Goal: Task Accomplishment & Management: Manage account settings

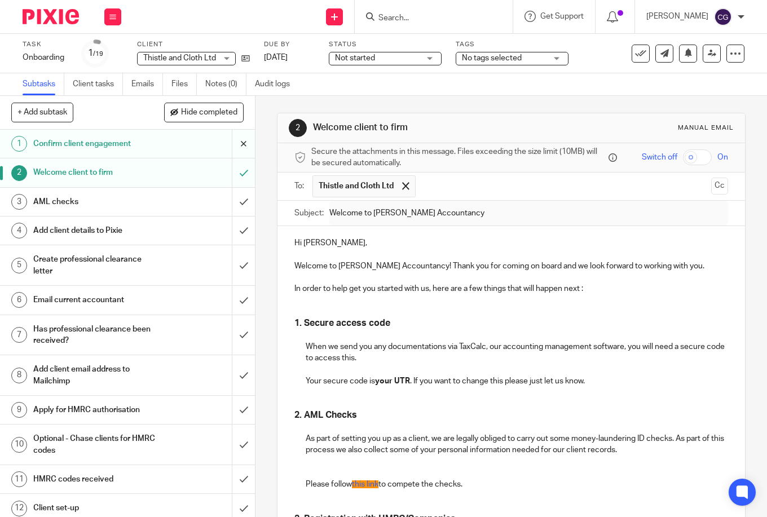
scroll to position [565, 0]
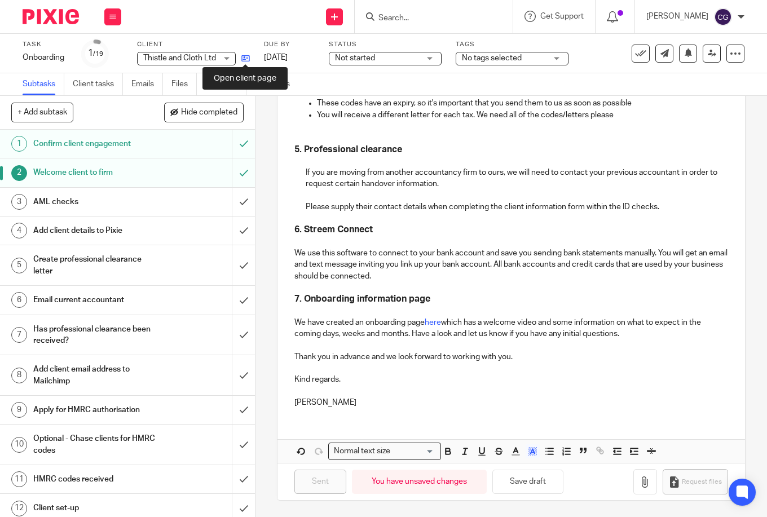
click at [244, 56] on icon at bounding box center [245, 58] width 8 height 8
click at [231, 200] on input "submit" at bounding box center [127, 202] width 255 height 28
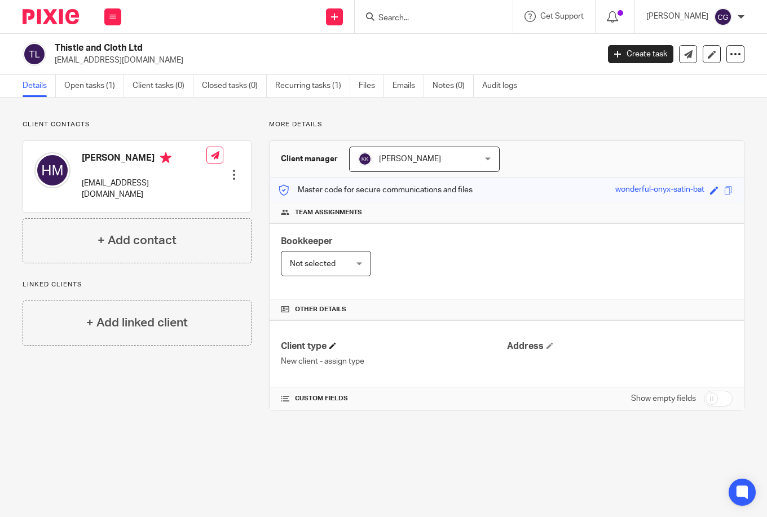
click at [327, 344] on h4 "Client type" at bounding box center [394, 347] width 226 height 12
click at [333, 347] on span at bounding box center [332, 345] width 7 height 7
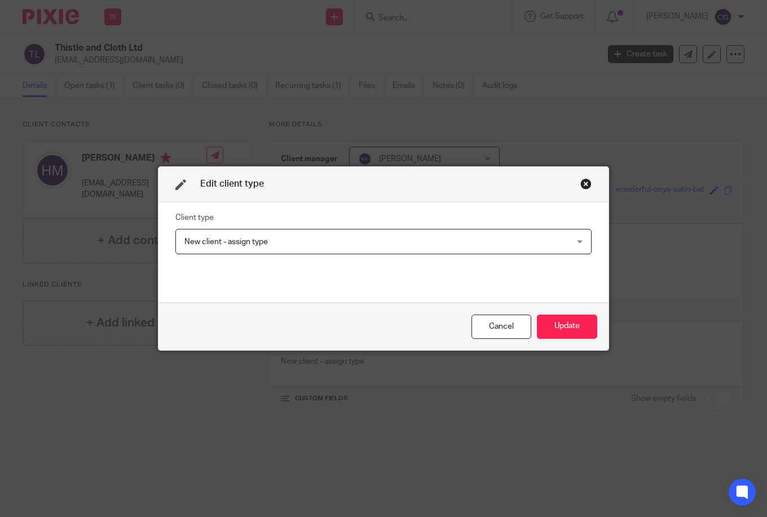
click at [330, 250] on span "New client - assign type" at bounding box center [346, 241] width 325 height 24
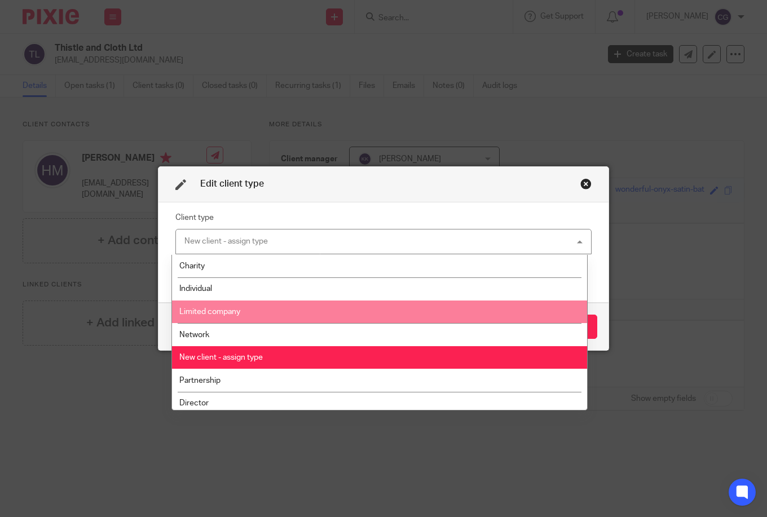
click at [318, 307] on li "Limited company" at bounding box center [379, 312] width 415 height 23
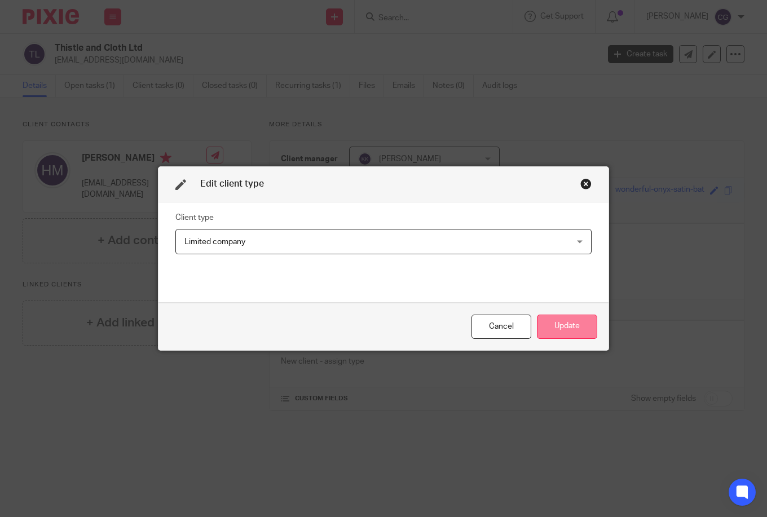
click at [584, 330] on button "Update" at bounding box center [567, 327] width 60 height 24
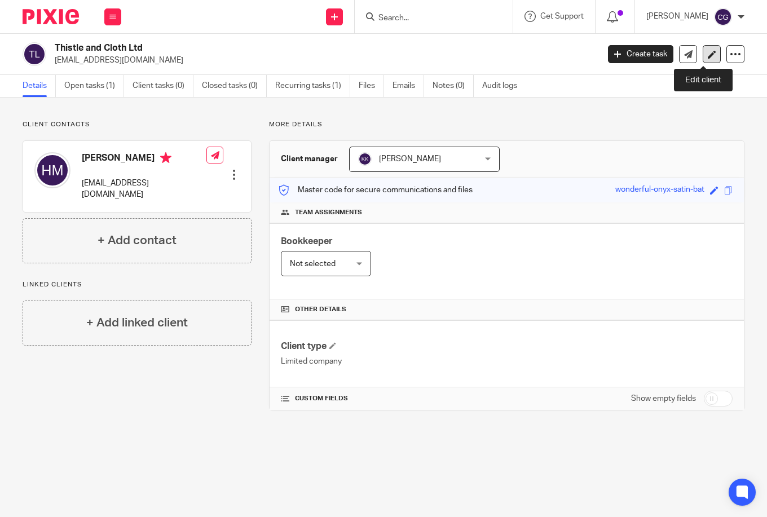
click at [703, 60] on link at bounding box center [712, 54] width 18 height 18
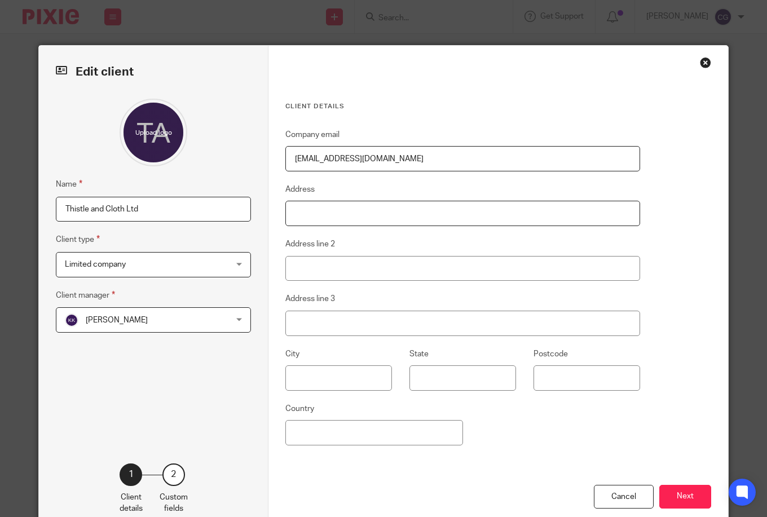
click at [331, 224] on input "Address" at bounding box center [462, 213] width 355 height 25
type input "Woodside"
type input "Ardgay Hill"
type input "Ardgay"
type input "IV24 3DH"
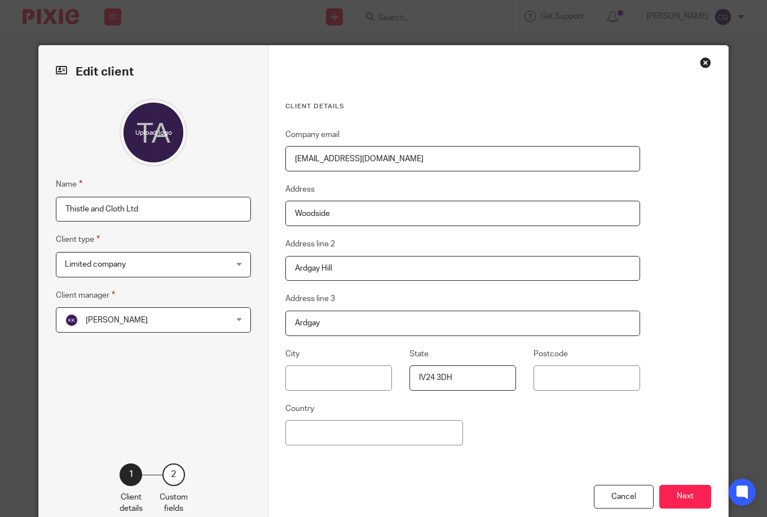
drag, startPoint x: 323, startPoint y: 320, endPoint x: 257, endPoint y: 324, distance: 66.1
click at [257, 324] on div "Edit client Name Thistle and Cloth Ltd Client type Limited company Limited comp…" at bounding box center [383, 286] width 689 height 480
paste input "Ardgay"
type input "Ardgay"
drag, startPoint x: 440, startPoint y: 378, endPoint x: 393, endPoint y: 373, distance: 47.6
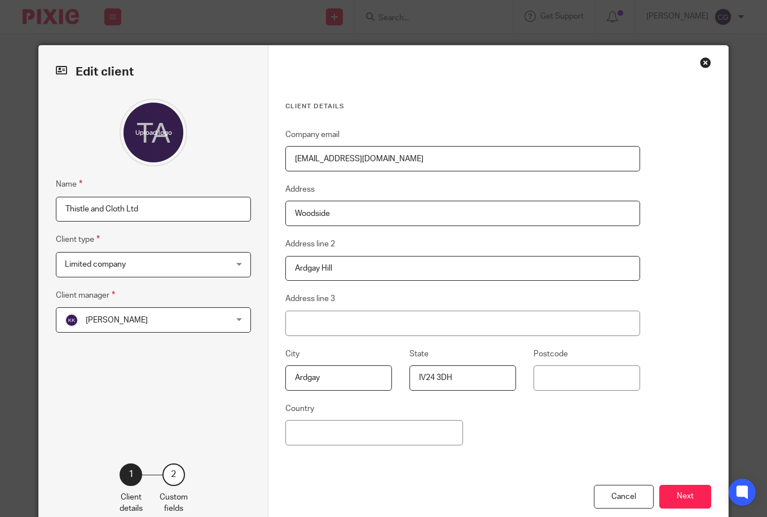
click at [392, 374] on fieldset "State IV24 3DH" at bounding box center [454, 368] width 124 height 43
click at [589, 379] on input "Postcode" at bounding box center [586, 377] width 107 height 25
paste input "IV24 3DH"
type input "IV24 3DH"
click at [682, 493] on button "Next" at bounding box center [685, 497] width 52 height 24
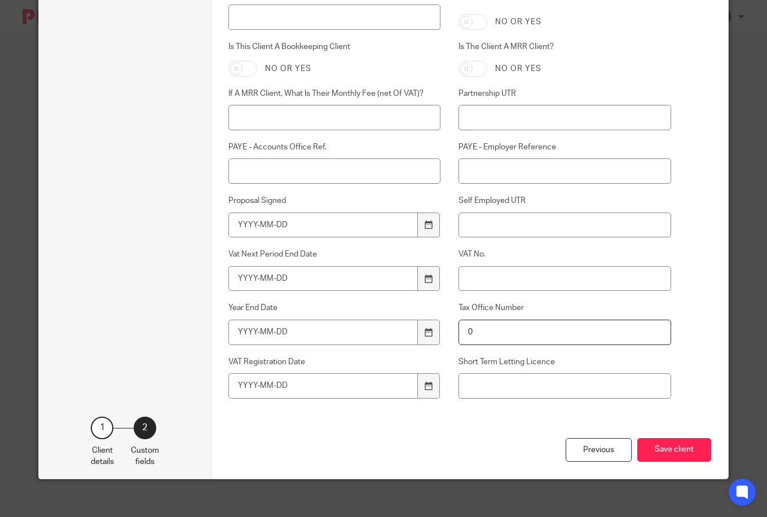
scroll to position [444, 0]
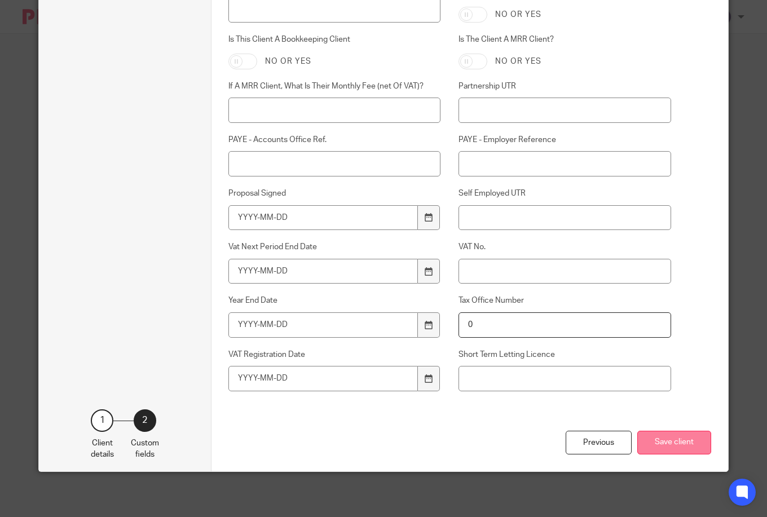
click at [668, 441] on button "Save client" at bounding box center [674, 443] width 74 height 24
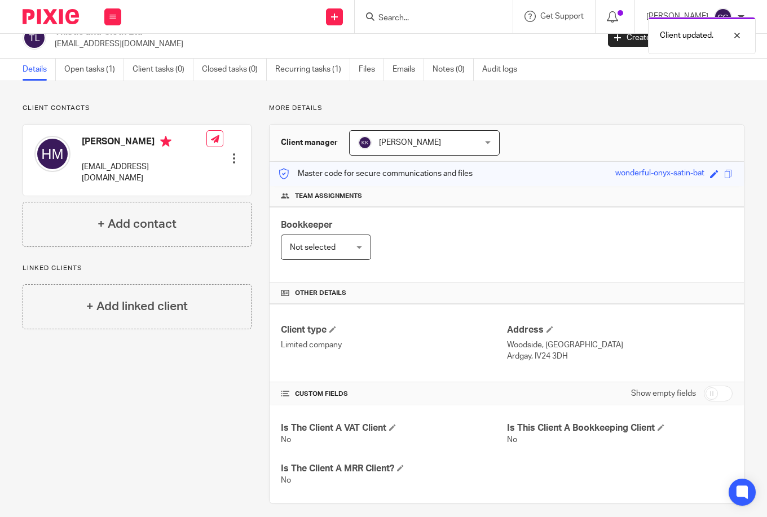
scroll to position [25, 0]
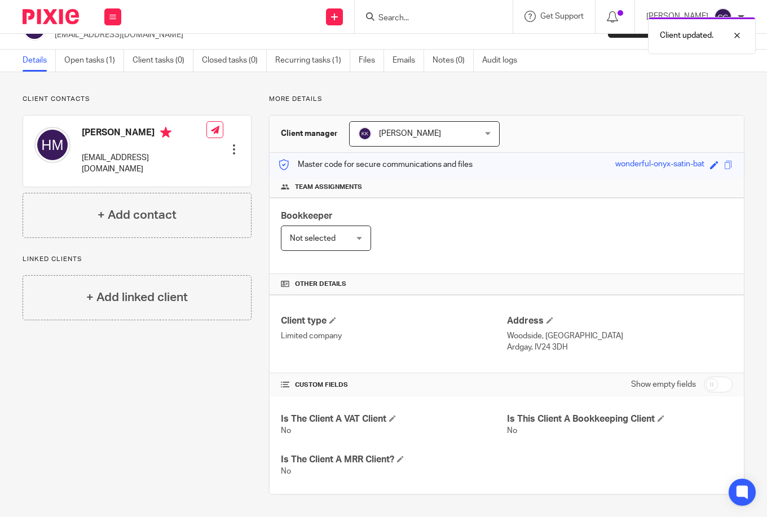
click at [704, 384] on input "checkbox" at bounding box center [718, 385] width 29 height 16
checkbox input "true"
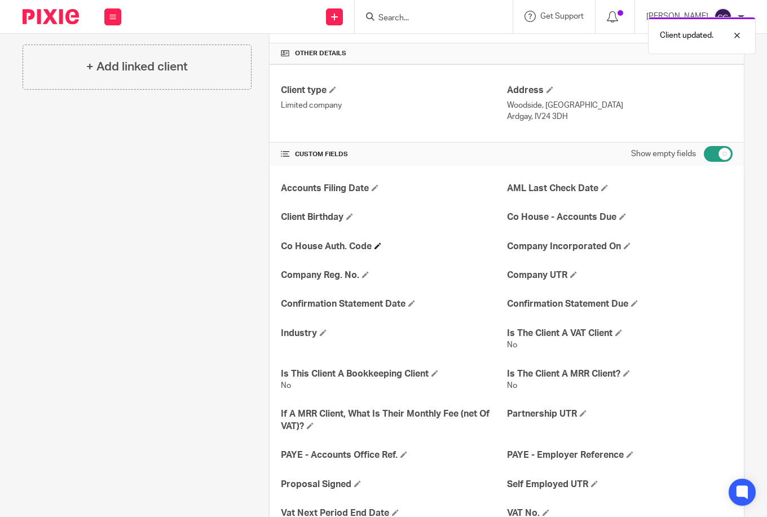
scroll to position [258, 0]
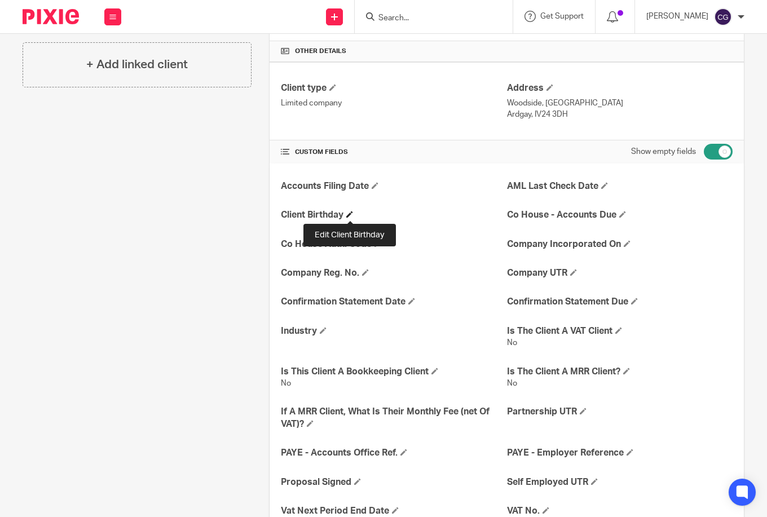
click at [351, 214] on span at bounding box center [349, 214] width 7 height 7
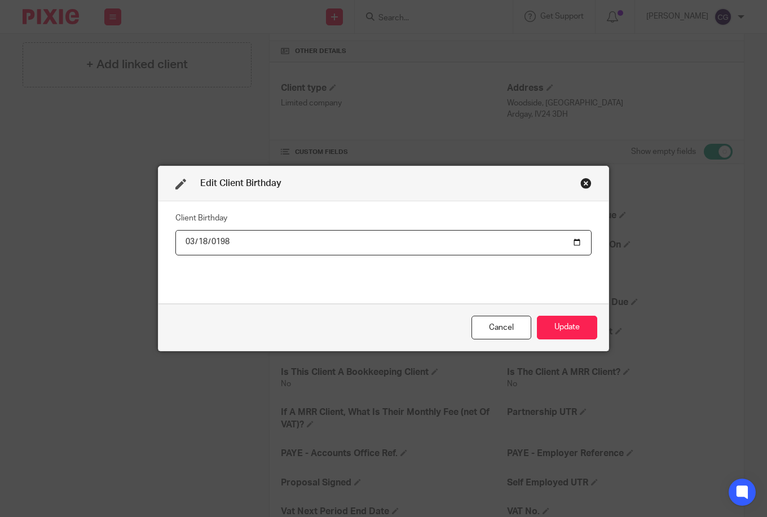
type input "1986-03-18"
click at [556, 324] on button "Update" at bounding box center [567, 328] width 60 height 24
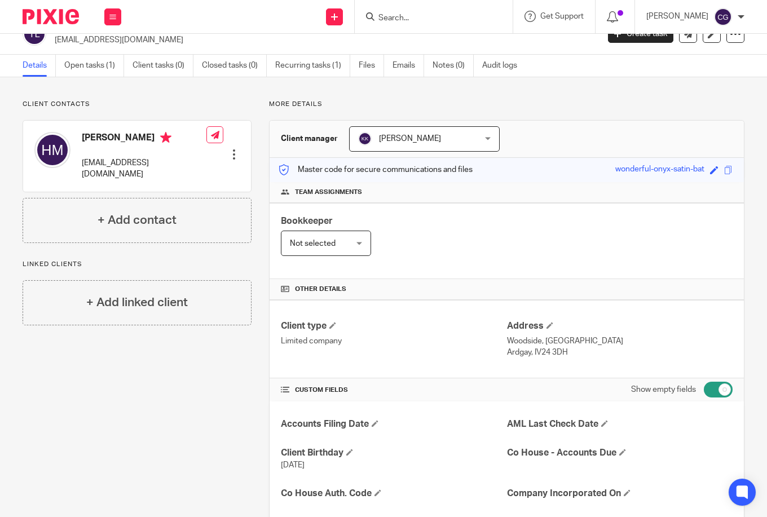
scroll to position [0, 0]
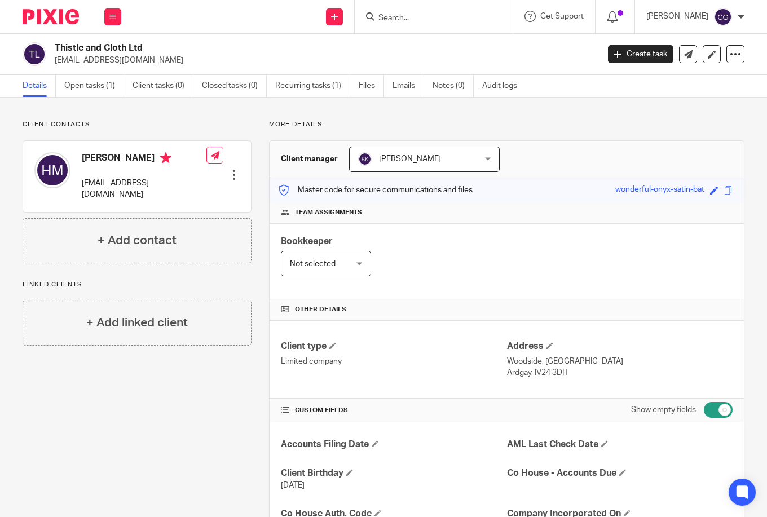
click at [231, 169] on div at bounding box center [233, 174] width 11 height 11
click at [183, 183] on link "Edit contact" at bounding box center [181, 183] width 108 height 16
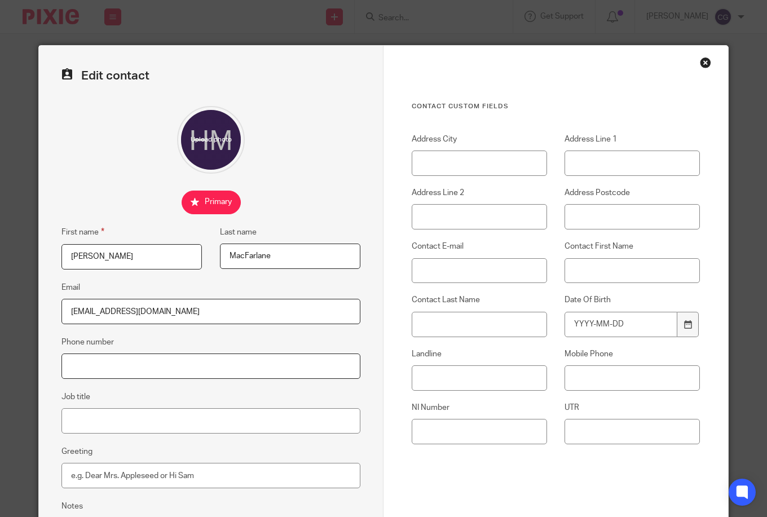
click at [154, 368] on input "Phone number" at bounding box center [210, 366] width 299 height 25
paste input "07946748087"
type input "07946748087"
click at [616, 428] on input "UTR" at bounding box center [631, 431] width 135 height 25
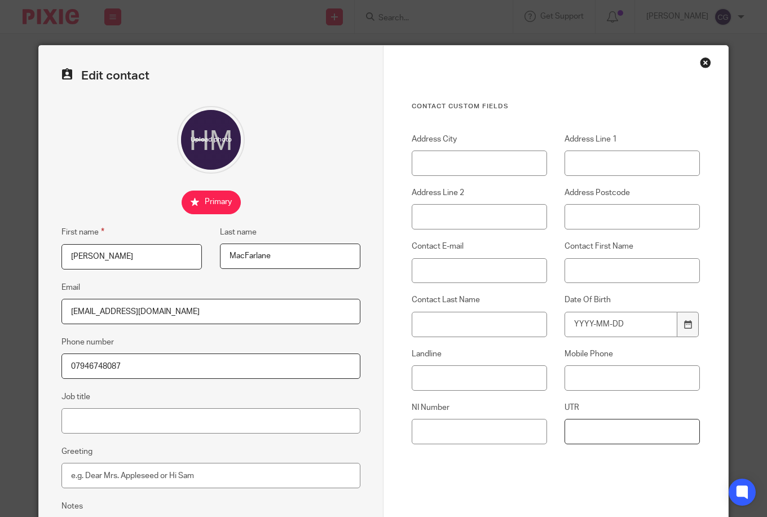
paste input "11703573312"
type input "11703573312"
click at [494, 427] on input "NI Number" at bounding box center [479, 431] width 135 height 25
paste input "JT261743D"
type input "JT261743D"
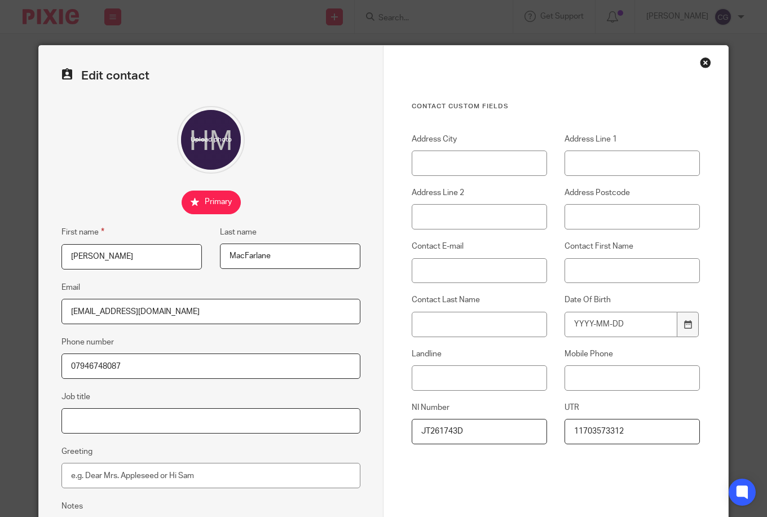
click at [132, 416] on input "Job title" at bounding box center [210, 420] width 299 height 25
paste input "Dress and Kiltmaker"
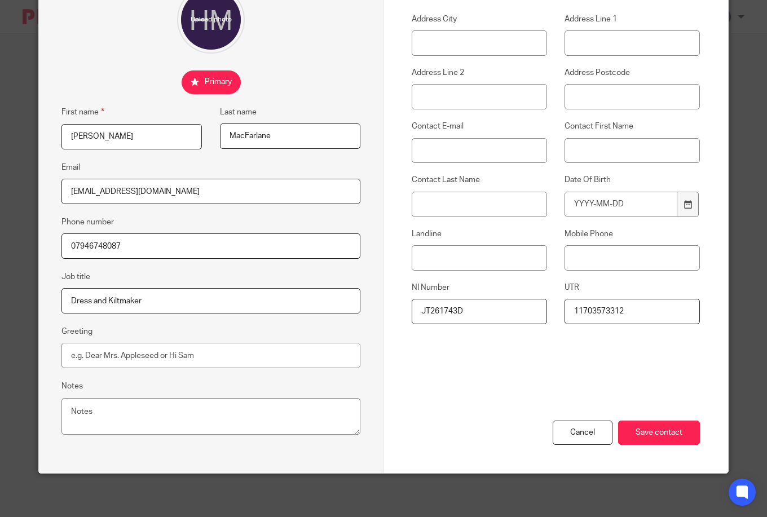
scroll to position [121, 0]
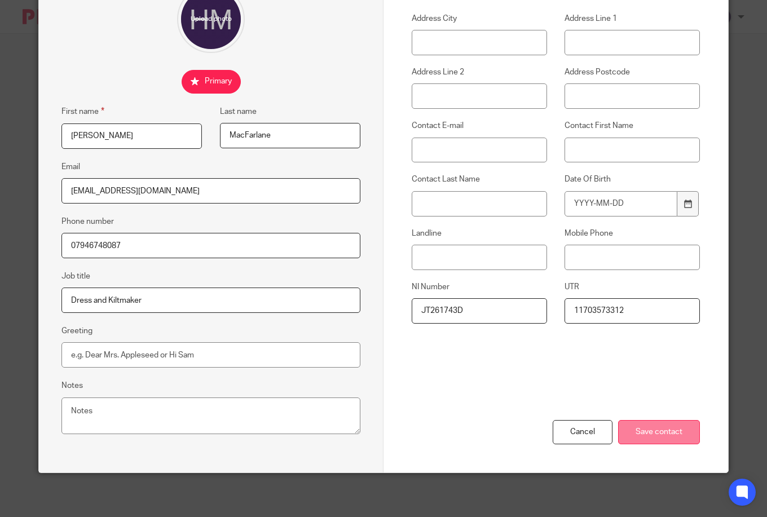
type input "Dress and Kiltmaker"
click at [667, 436] on input "Save contact" at bounding box center [659, 432] width 82 height 24
click at [666, 427] on input "Save contact" at bounding box center [659, 432] width 82 height 24
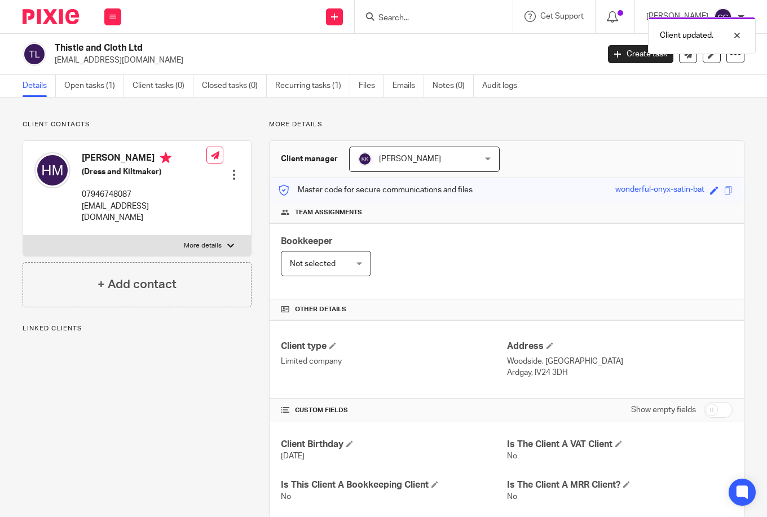
scroll to position [25, 0]
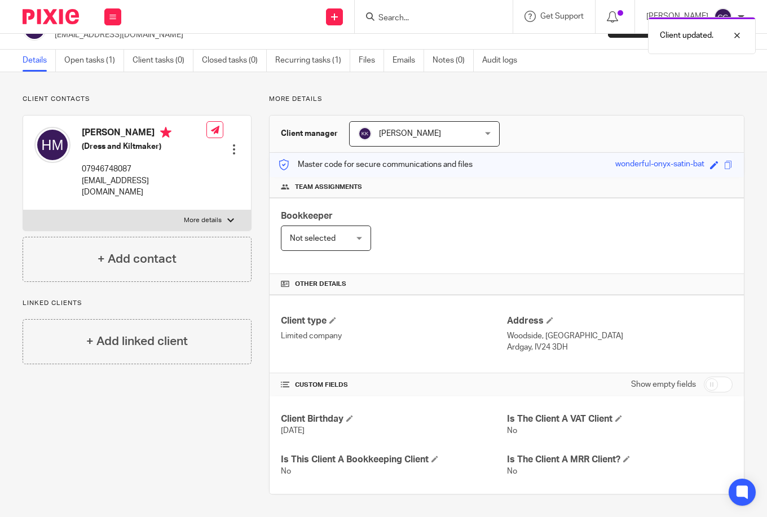
click at [704, 386] on input "checkbox" at bounding box center [718, 385] width 29 height 16
checkbox input "true"
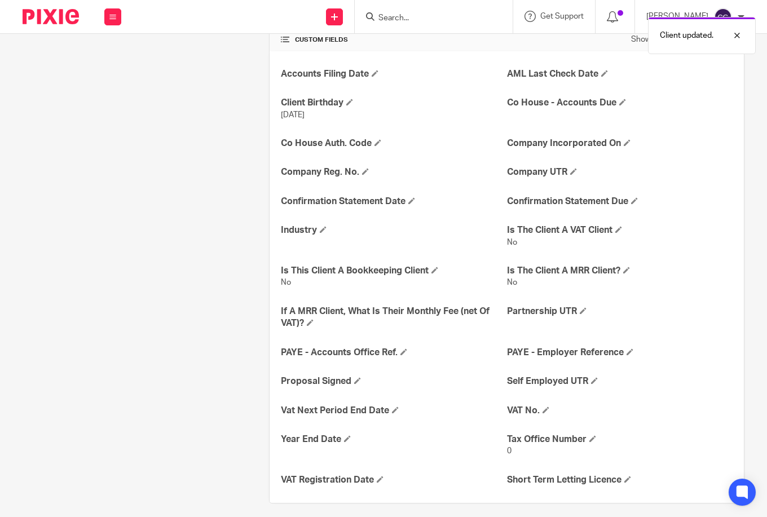
scroll to position [379, 0]
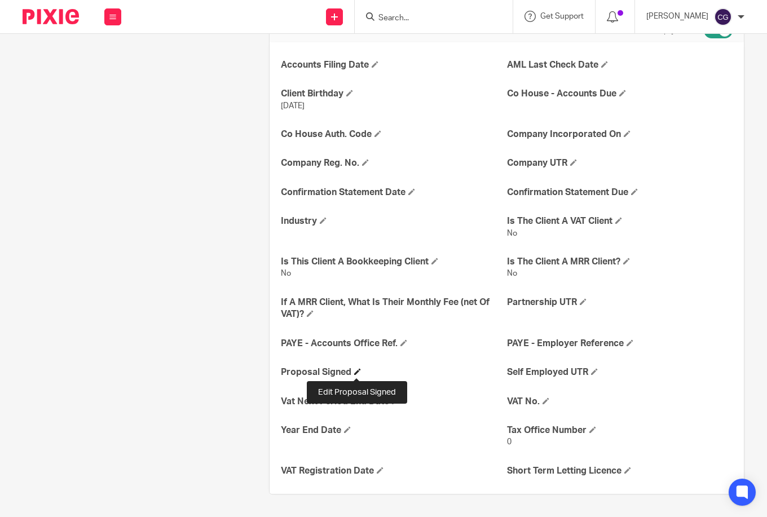
click at [356, 372] on span at bounding box center [357, 371] width 7 height 7
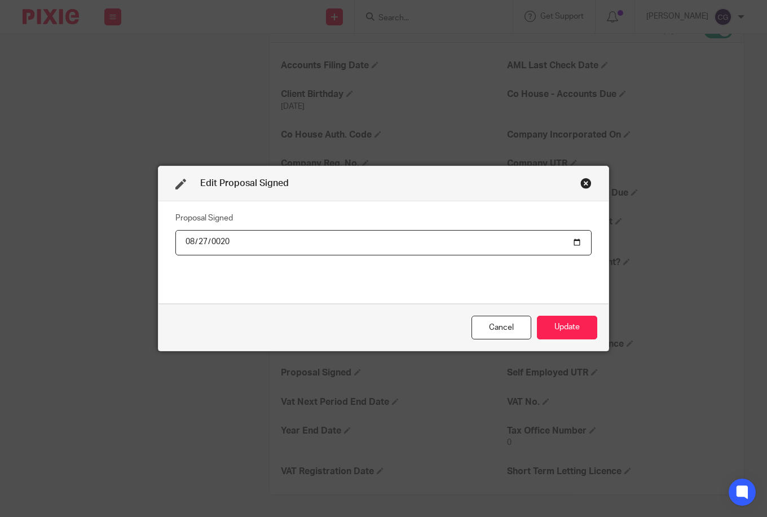
type input "0205-08-27"
type input "[DATE]"
click at [537, 316] on button "Update" at bounding box center [567, 328] width 60 height 24
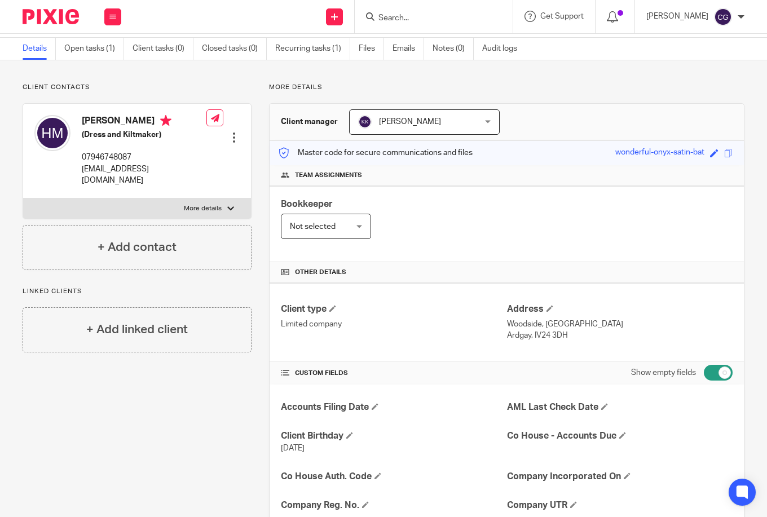
scroll to position [0, 0]
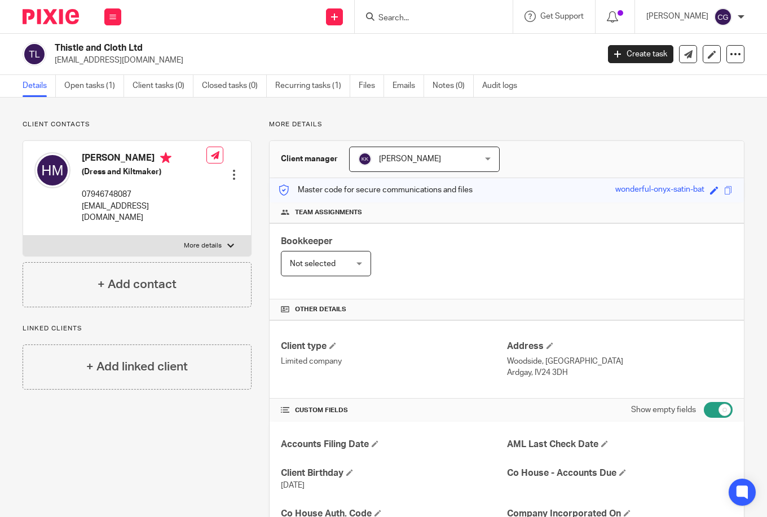
click at [720, 408] on input "checkbox" at bounding box center [718, 410] width 29 height 16
checkbox input "false"
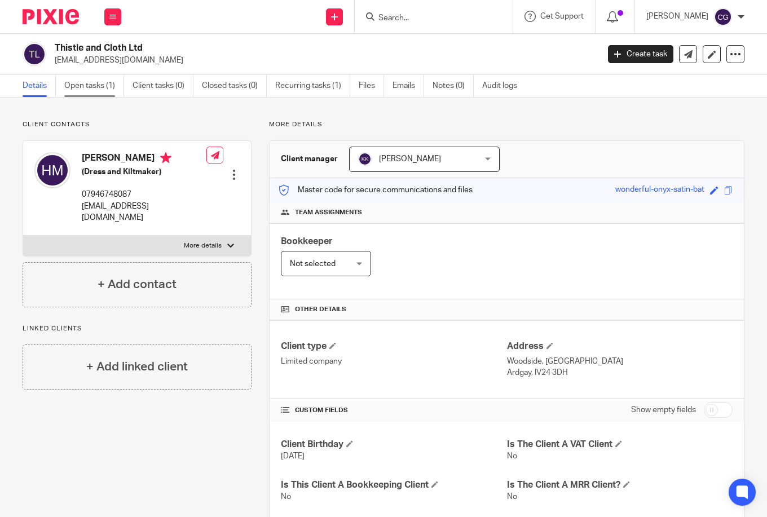
click at [77, 83] on link "Open tasks (1)" at bounding box center [94, 86] width 60 height 22
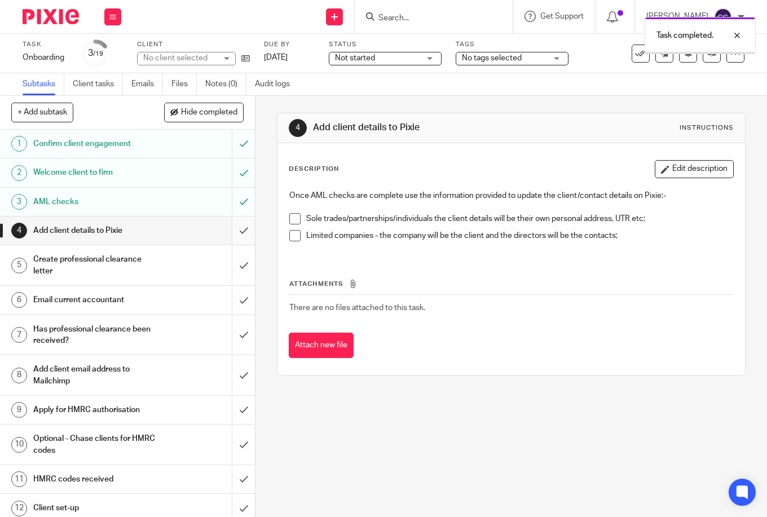
click at [236, 234] on input "submit" at bounding box center [127, 231] width 255 height 28
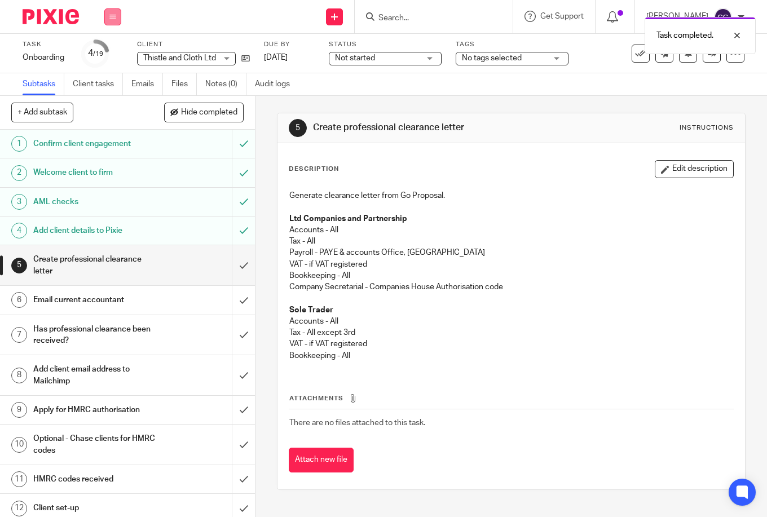
click at [112, 25] on button at bounding box center [112, 16] width 17 height 17
click at [116, 54] on link "Work" at bounding box center [108, 52] width 20 height 8
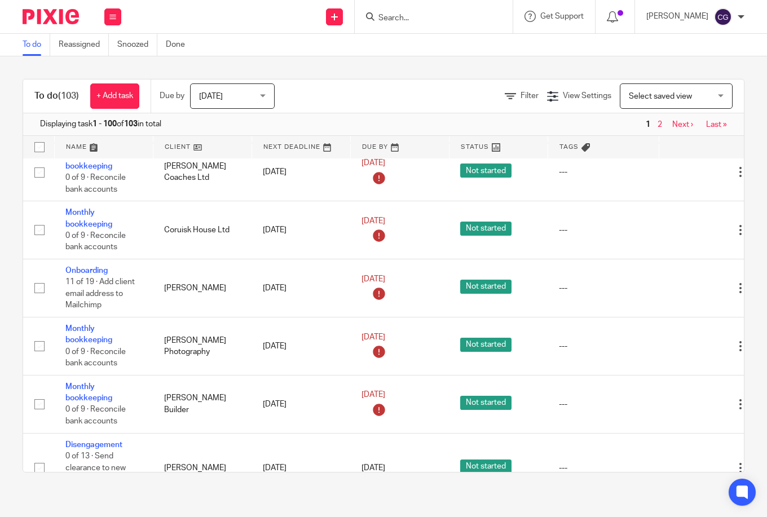
scroll to position [1139, 0]
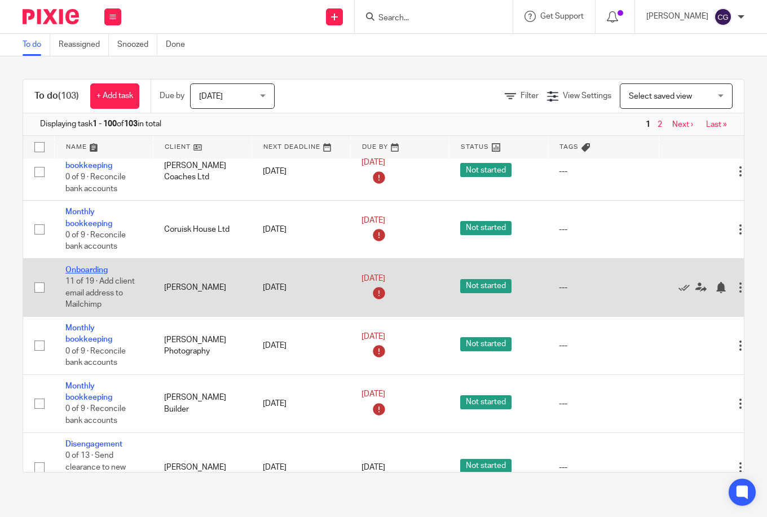
click at [90, 266] on link "Onboarding" at bounding box center [86, 270] width 42 height 8
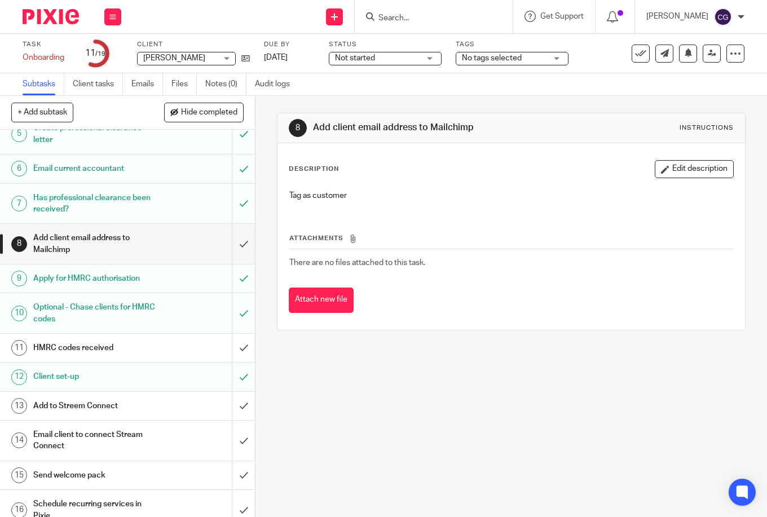
scroll to position [232, 0]
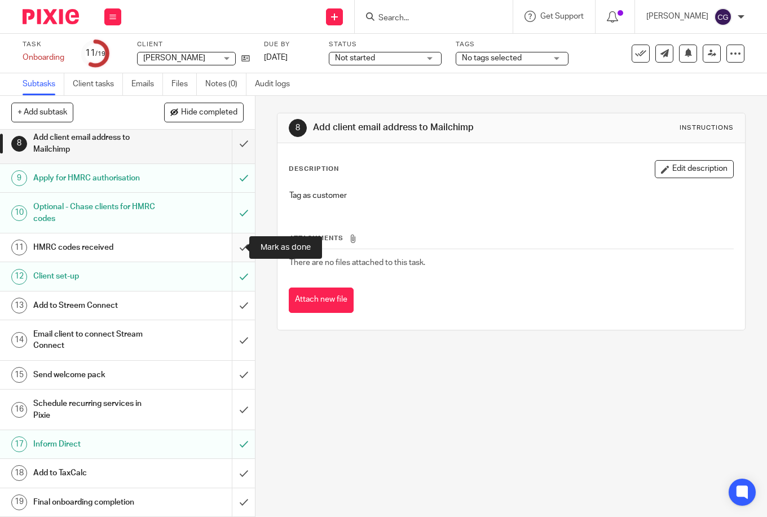
click at [227, 249] on input "submit" at bounding box center [127, 247] width 255 height 28
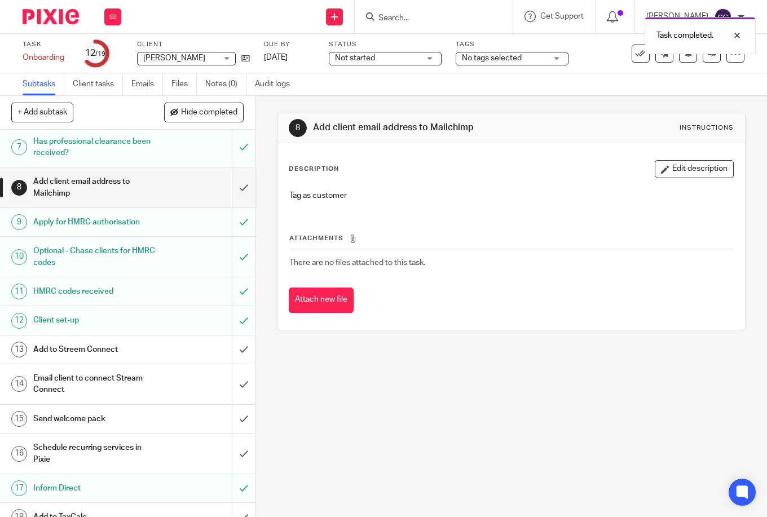
scroll to position [232, 0]
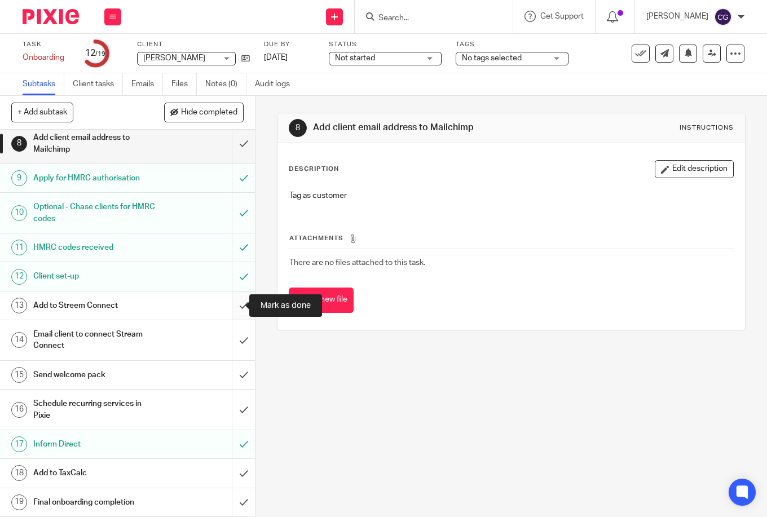
click at [225, 307] on input "submit" at bounding box center [127, 305] width 255 height 28
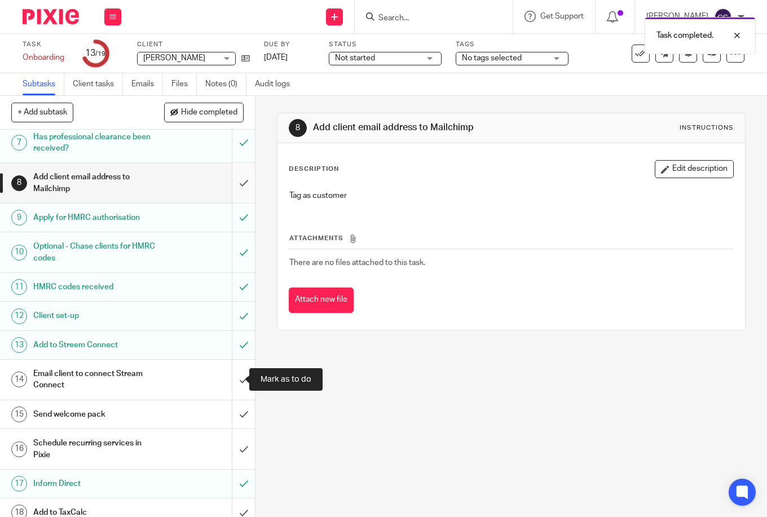
scroll to position [232, 0]
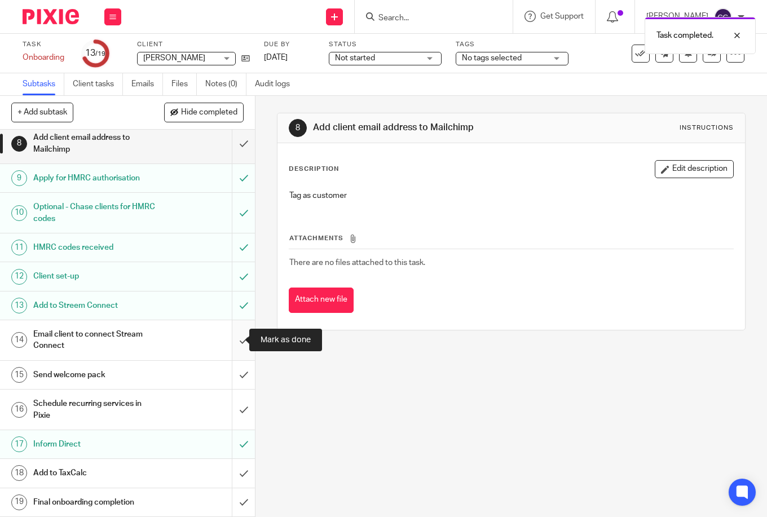
click at [232, 344] on input "submit" at bounding box center [127, 340] width 255 height 40
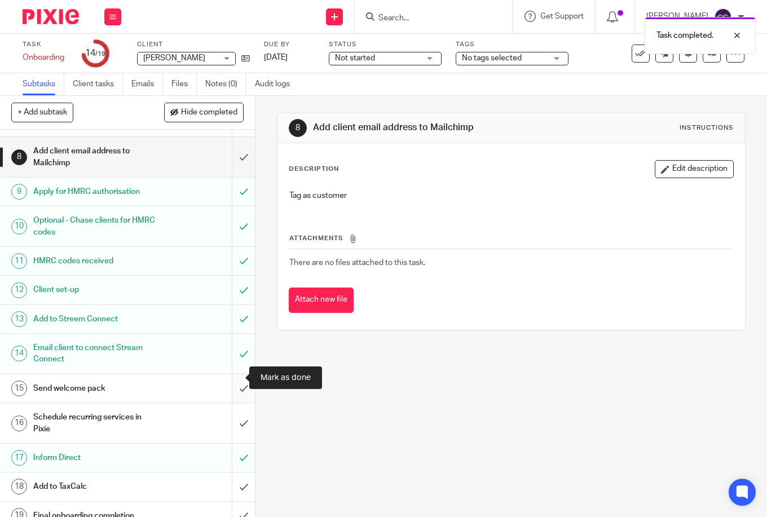
scroll to position [232, 0]
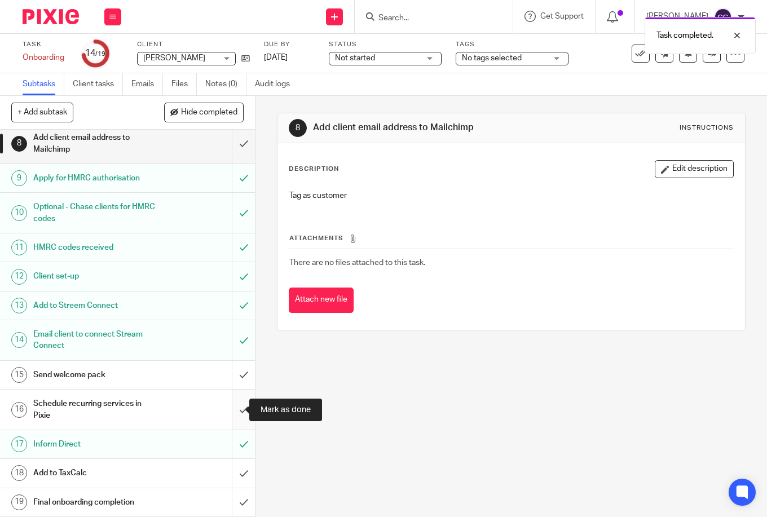
click at [232, 414] on input "submit" at bounding box center [127, 410] width 255 height 40
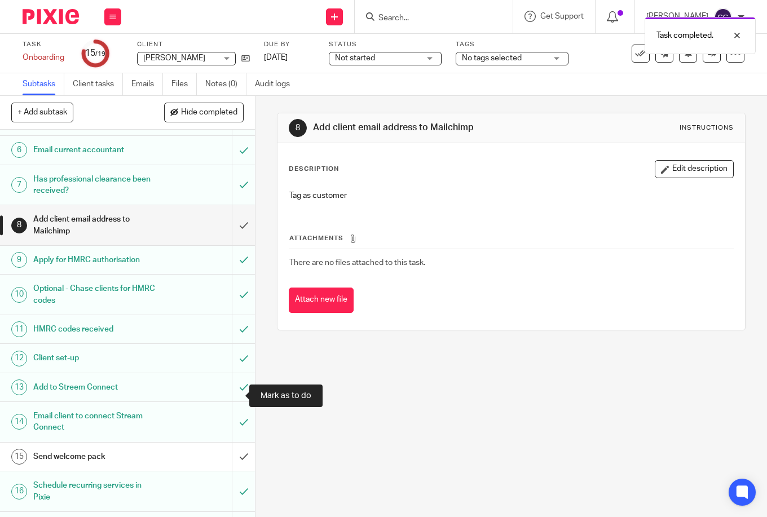
scroll to position [232, 0]
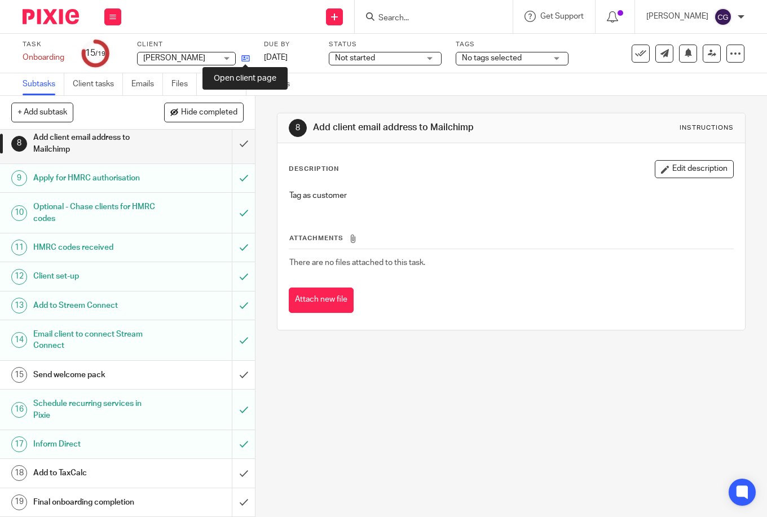
click at [246, 57] on icon at bounding box center [245, 58] width 8 height 8
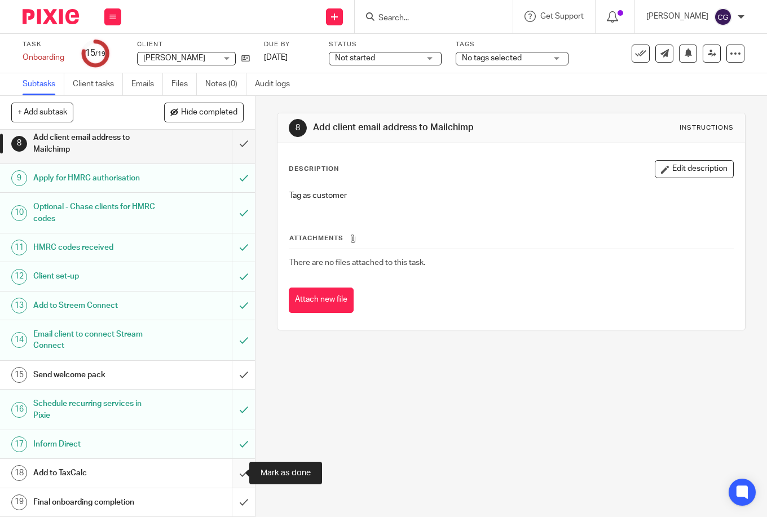
click at [231, 475] on input "submit" at bounding box center [127, 473] width 255 height 28
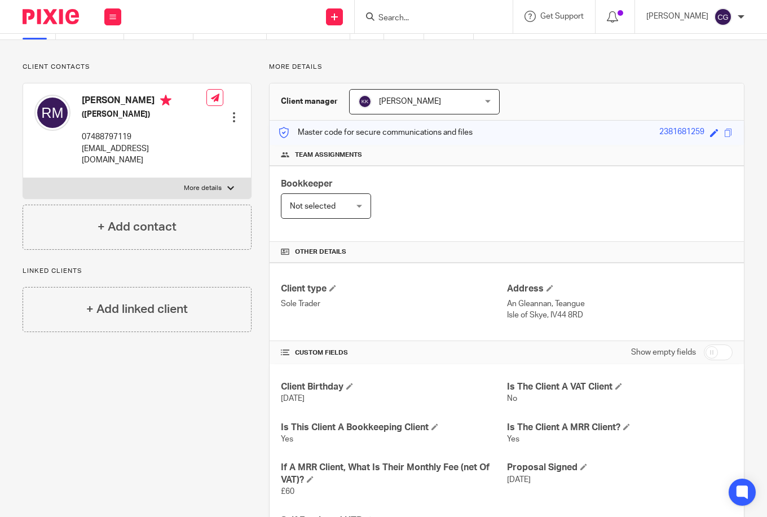
scroll to position [118, 0]
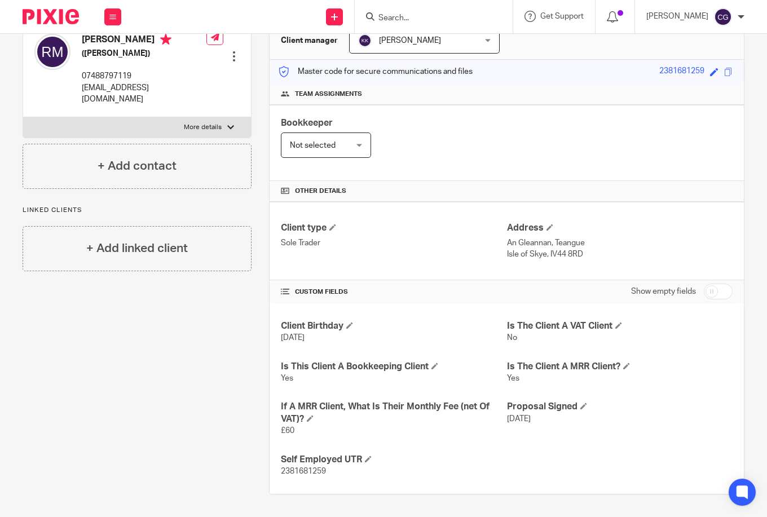
click at [306, 475] on span "2381681259" at bounding box center [303, 471] width 45 height 8
click at [227, 124] on div at bounding box center [230, 127] width 7 height 7
click at [23, 117] on input "More details" at bounding box center [23, 117] width 1 height 1
checkbox input "true"
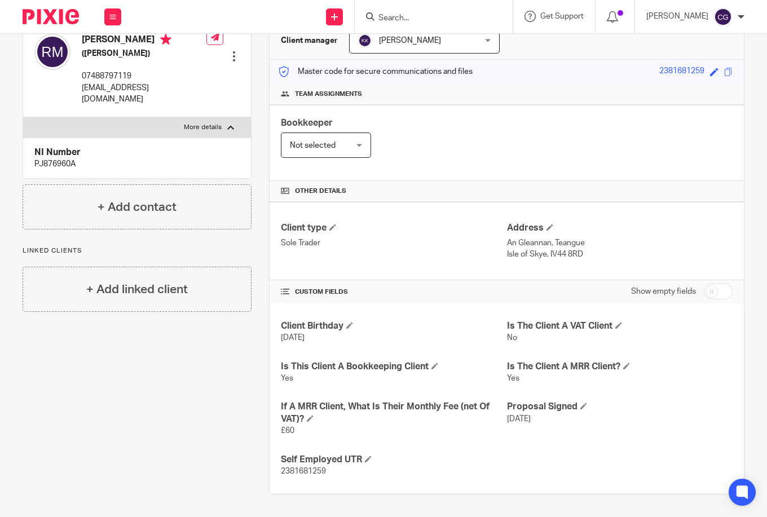
click at [47, 158] on p "PJ876960A" at bounding box center [136, 163] width 205 height 11
copy p "PJ876960A"
click at [91, 74] on p "07488797119" at bounding box center [144, 75] width 125 height 11
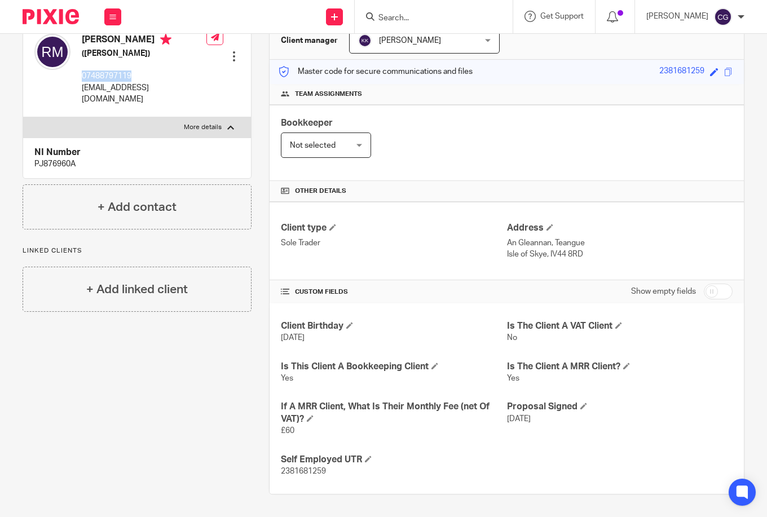
copy p "07488797119"
click at [111, 90] on p "rodachanmack@outlook.com" at bounding box center [144, 93] width 125 height 23
copy div "rodachanmack@outlook.com"
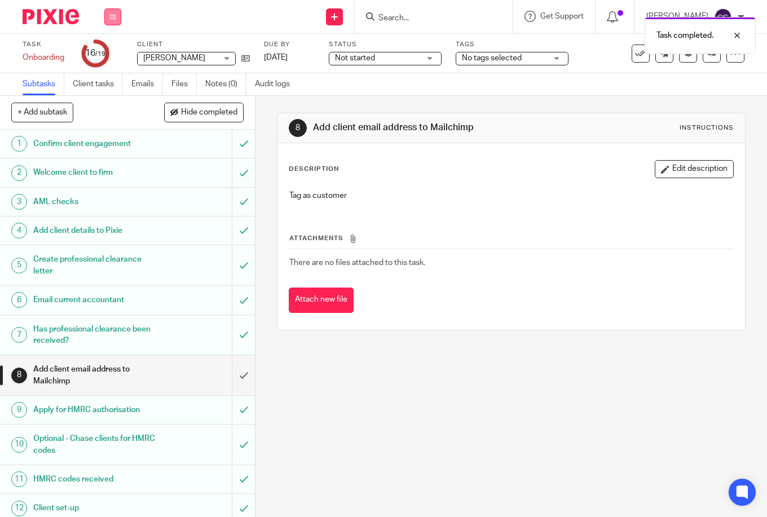
drag, startPoint x: 108, startPoint y: 15, endPoint x: 107, endPoint y: 21, distance: 5.9
click at [108, 16] on button at bounding box center [112, 16] width 17 height 17
click at [107, 55] on link "Work" at bounding box center [108, 52] width 20 height 8
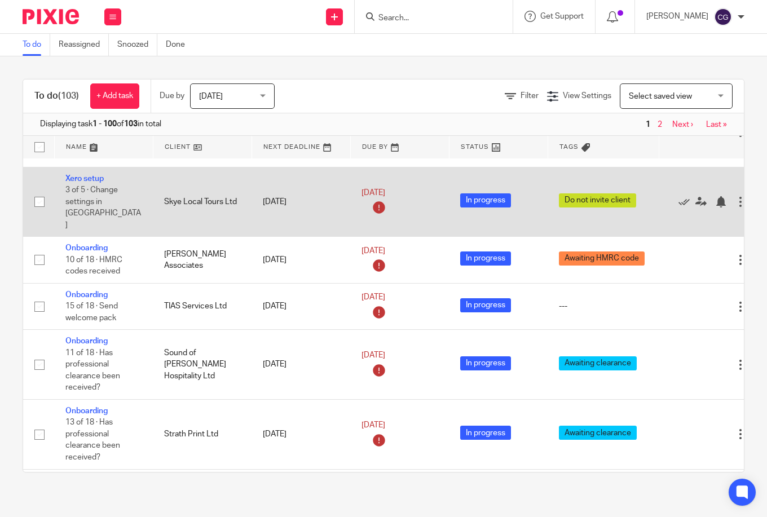
scroll to position [132, 0]
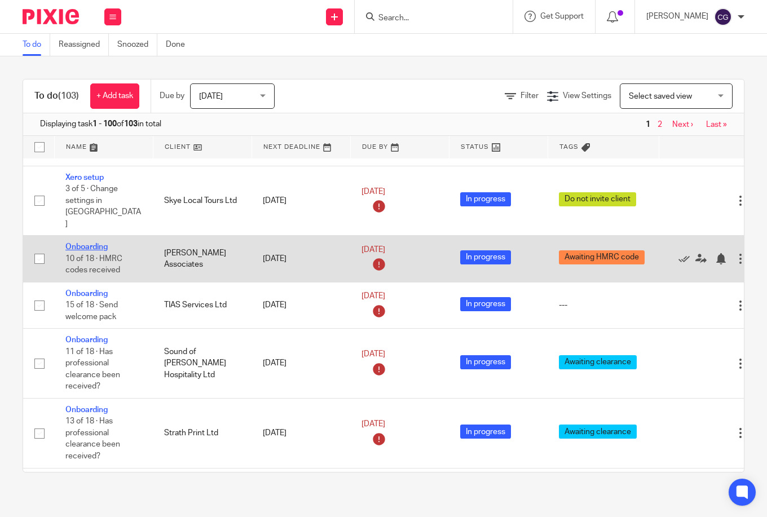
click at [94, 243] on link "Onboarding" at bounding box center [86, 247] width 42 height 8
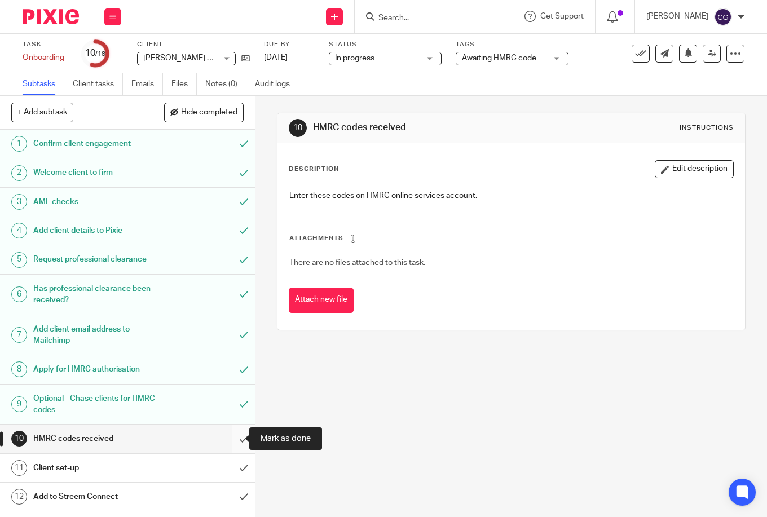
click at [231, 443] on input "submit" at bounding box center [127, 439] width 255 height 28
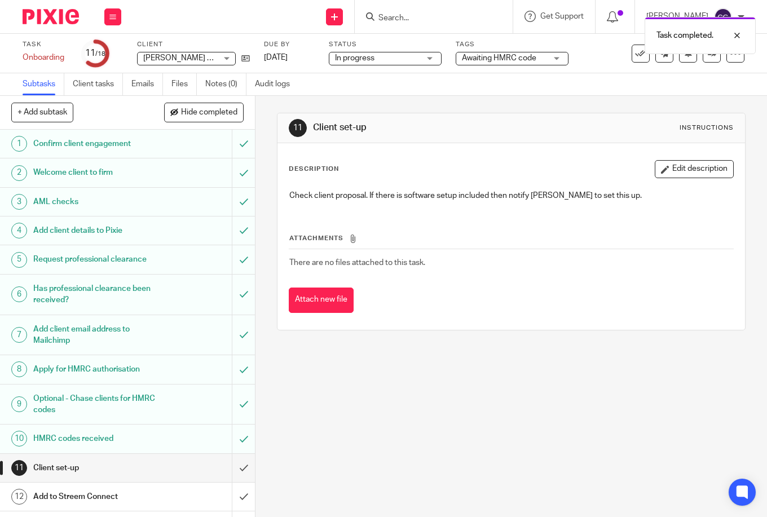
click at [498, 59] on span "Awaiting HMRC code" at bounding box center [499, 58] width 74 height 8
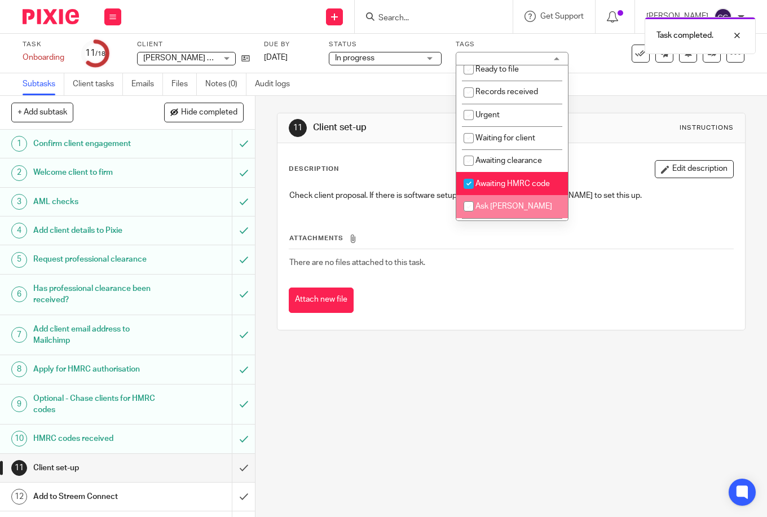
scroll to position [159, 0]
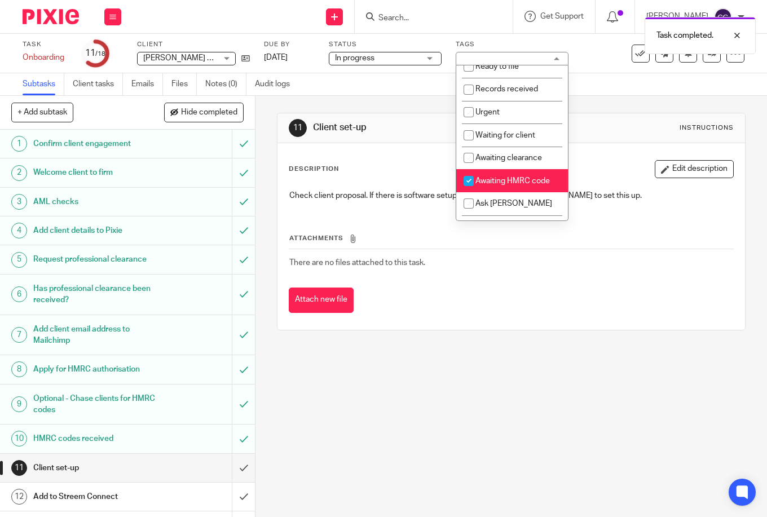
click at [471, 174] on input "checkbox" at bounding box center [468, 180] width 21 height 21
checkbox input "false"
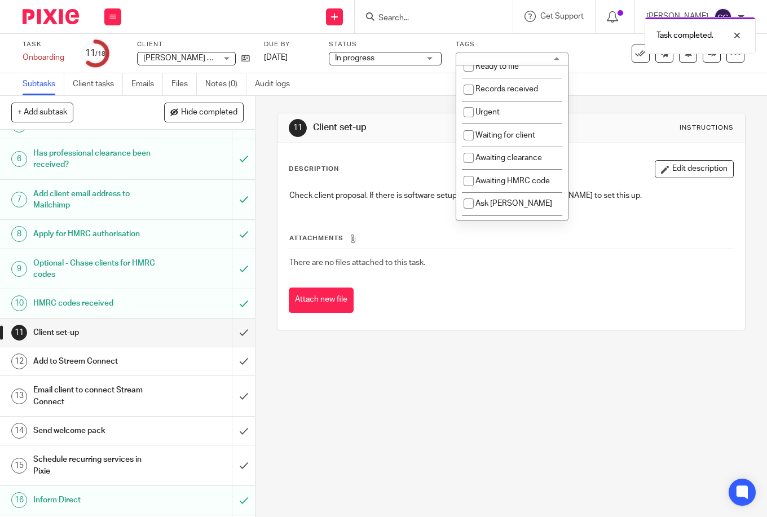
scroll to position [191, 0]
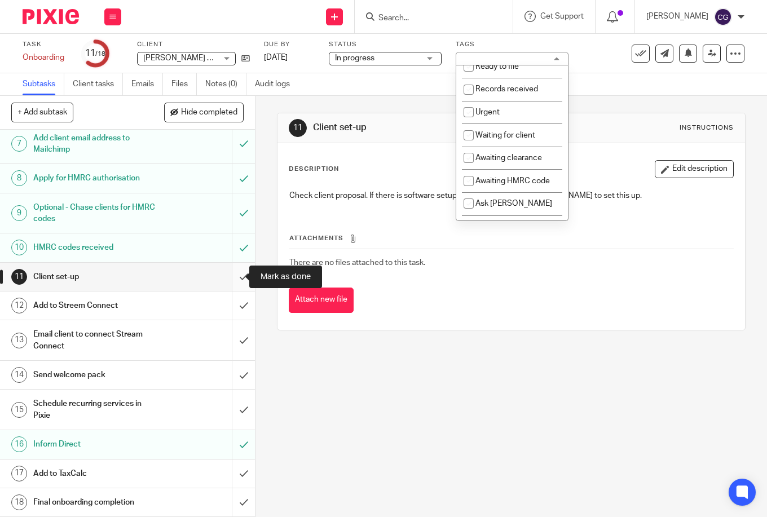
click at [236, 276] on input "submit" at bounding box center [127, 277] width 255 height 28
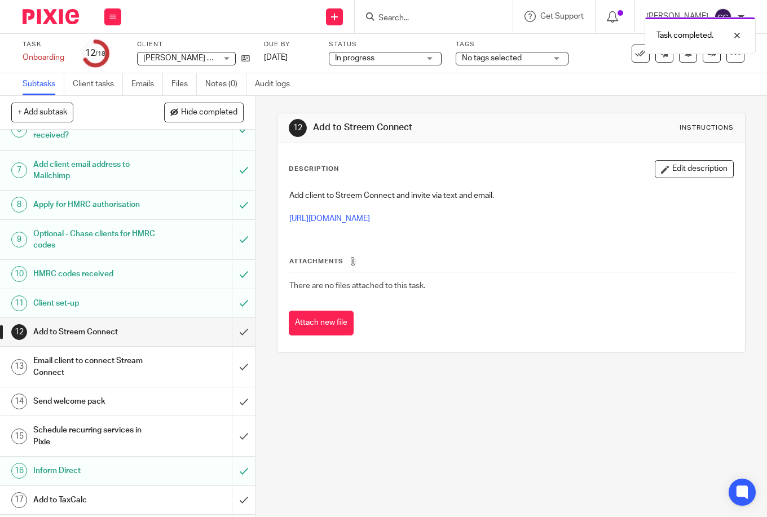
scroll to position [191, 0]
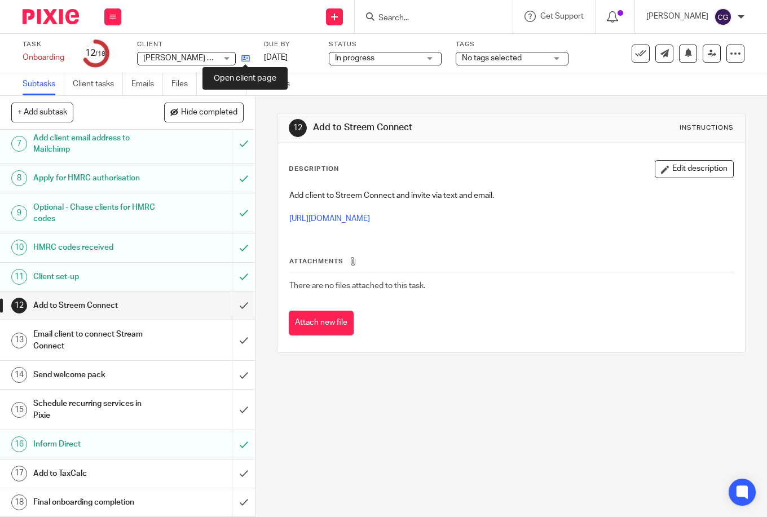
click at [244, 58] on icon at bounding box center [245, 58] width 8 height 8
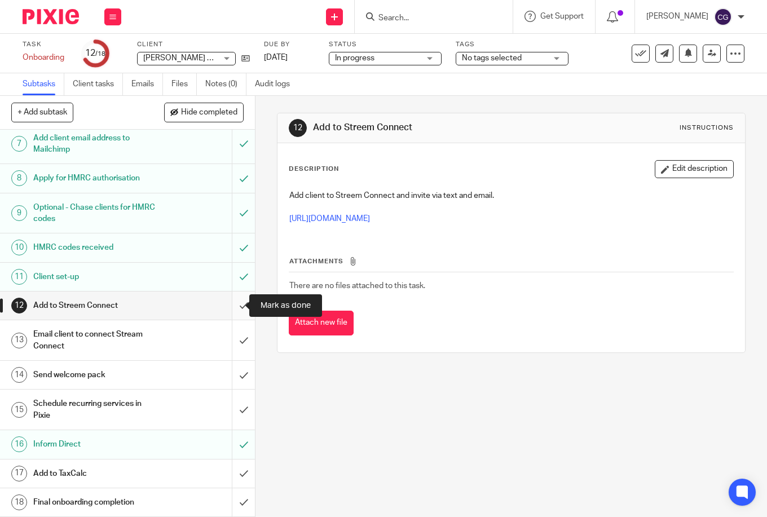
click at [229, 305] on input "submit" at bounding box center [127, 305] width 255 height 28
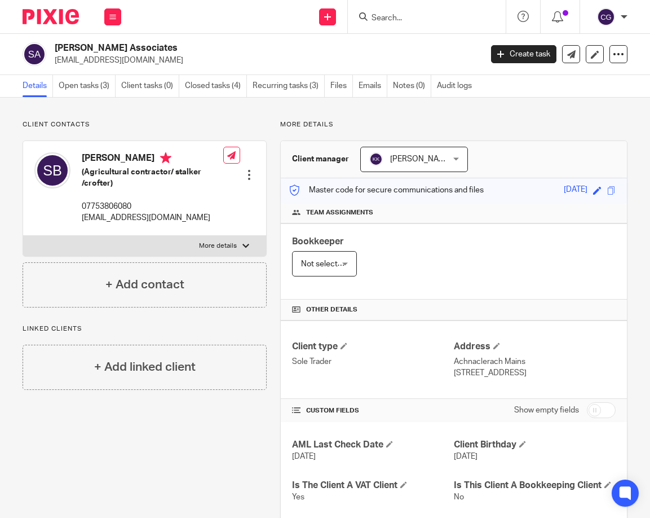
click at [122, 221] on p "[EMAIL_ADDRESS][DOMAIN_NAME]" at bounding box center [153, 217] width 142 height 11
click at [120, 210] on p "07753806080" at bounding box center [153, 206] width 142 height 11
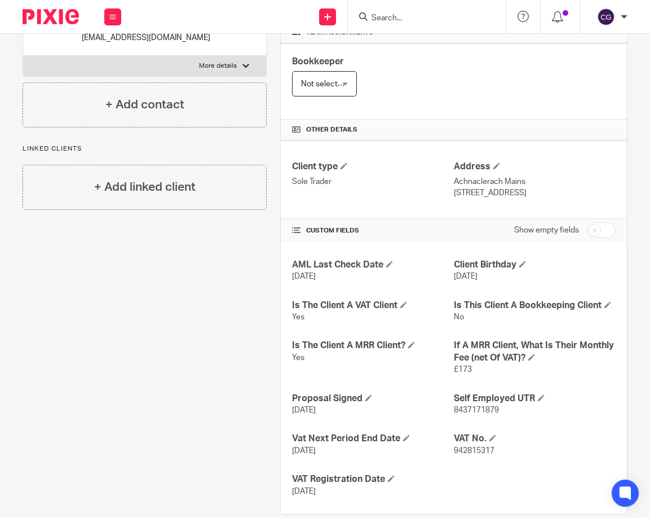
scroll to position [211, 0]
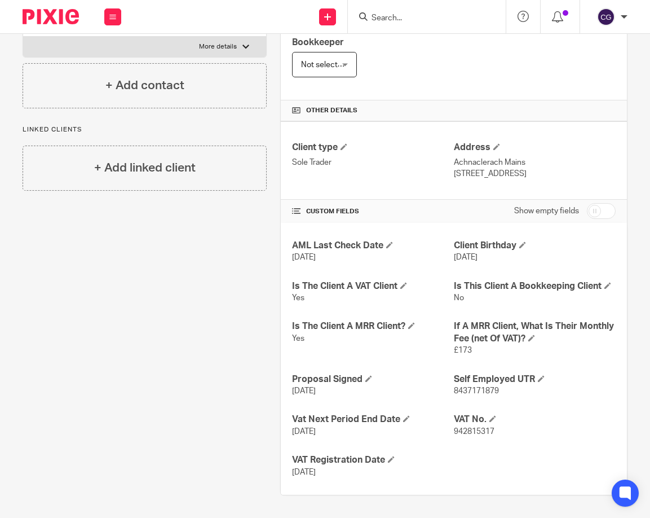
click at [475, 391] on span "8437171879" at bounding box center [476, 391] width 45 height 8
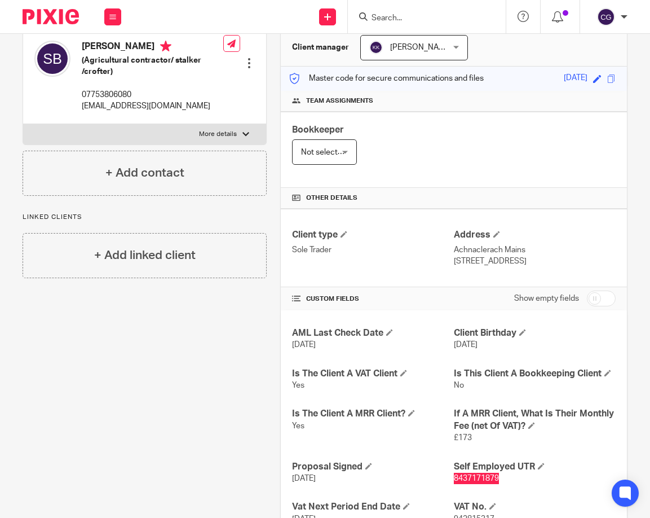
scroll to position [106, 0]
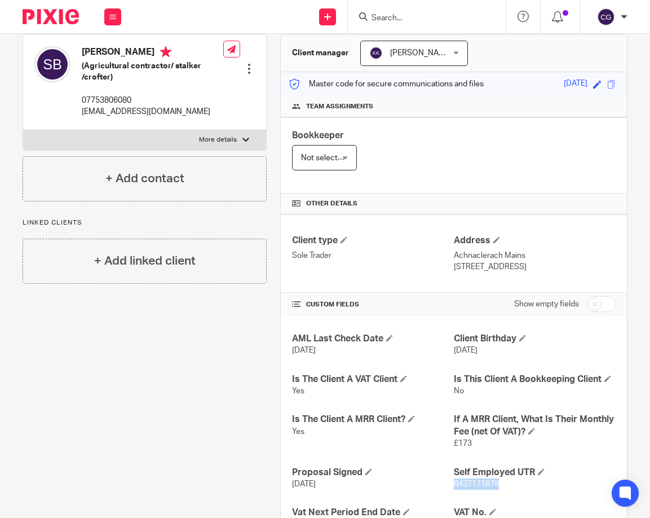
click at [245, 140] on div at bounding box center [245, 139] width 7 height 7
click at [23, 130] on input "More details" at bounding box center [23, 129] width 1 height 1
checkbox input "true"
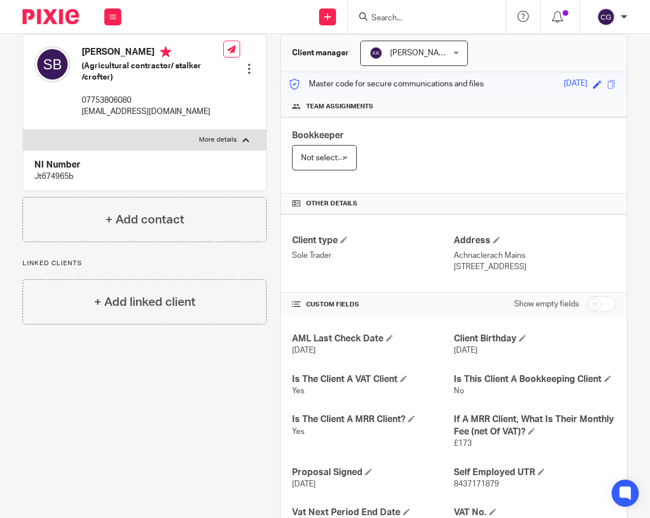
click at [64, 175] on p "Jt674965b" at bounding box center [144, 176] width 220 height 11
copy p "Jt674965b"
click at [468, 256] on p "Achnaclerach Mains" at bounding box center [535, 255] width 162 height 11
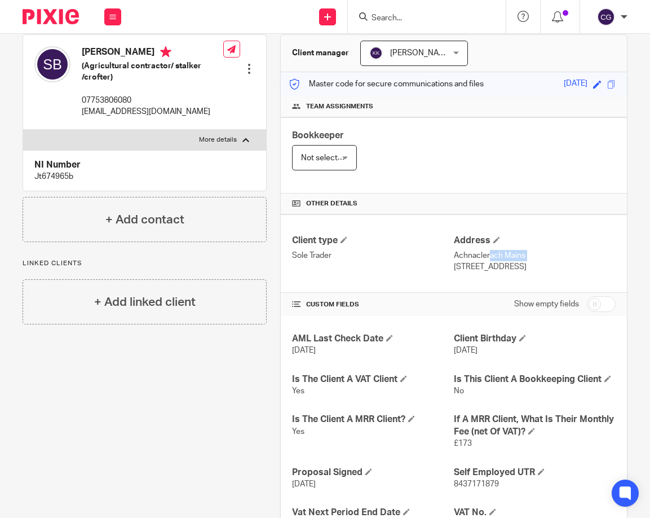
click at [467, 256] on p "Achnaclerach Mains" at bounding box center [535, 255] width 162 height 11
copy div "Achnaclerach Mains"
click at [126, 99] on p "07753806080" at bounding box center [153, 100] width 142 height 11
copy p "07753806080"
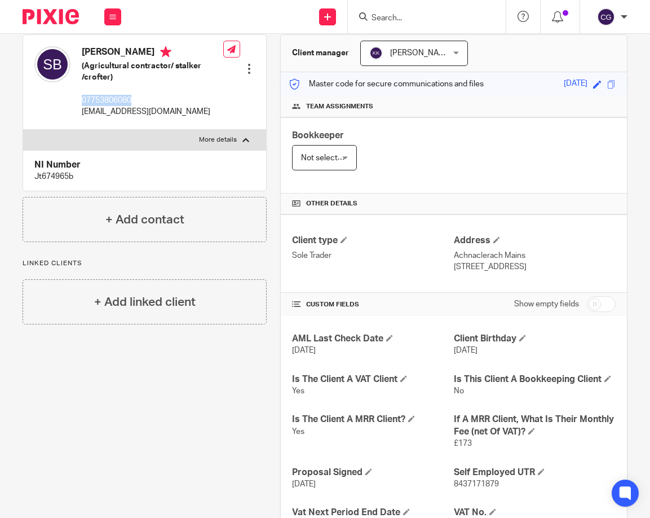
click at [137, 114] on p "[EMAIL_ADDRESS][DOMAIN_NAME]" at bounding box center [153, 111] width 142 height 11
copy div "[EMAIL_ADDRESS][DOMAIN_NAME]"
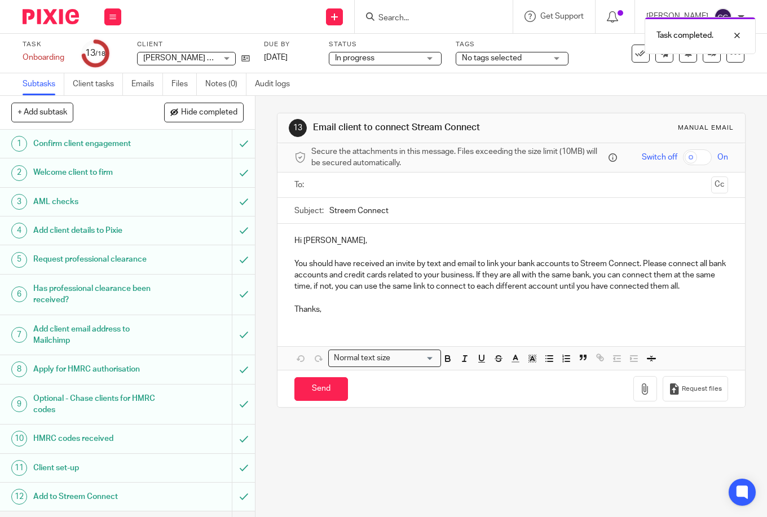
click at [321, 181] on input "text" at bounding box center [510, 185] width 391 height 13
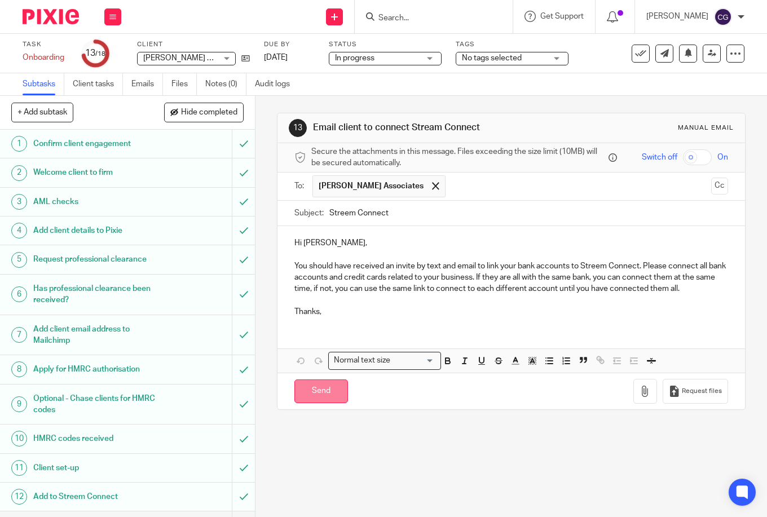
click at [306, 382] on input "Send" at bounding box center [321, 391] width 54 height 24
type input "Sent"
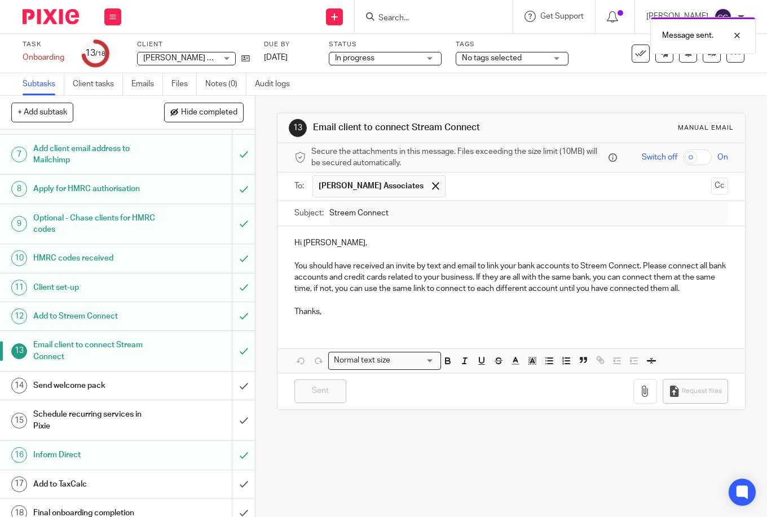
scroll to position [191, 0]
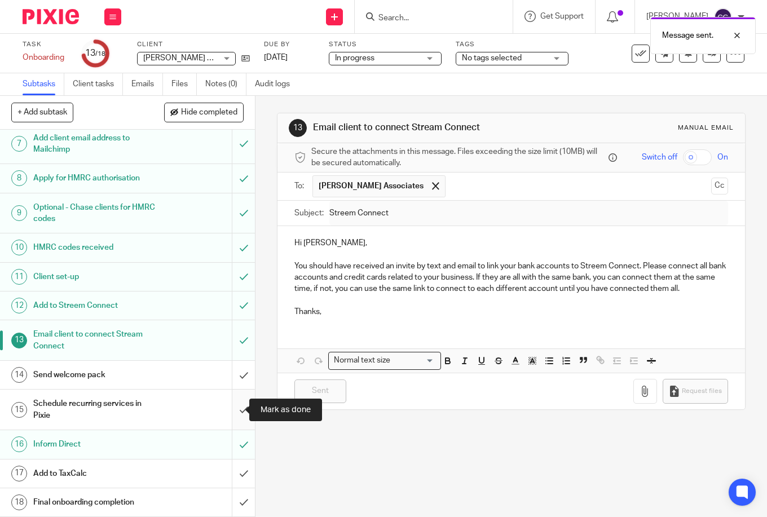
click at [237, 409] on input "submit" at bounding box center [127, 410] width 255 height 40
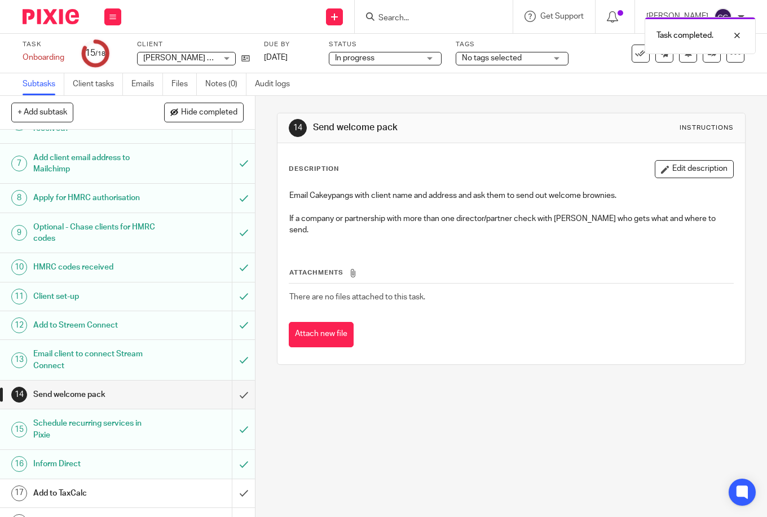
scroll to position [191, 0]
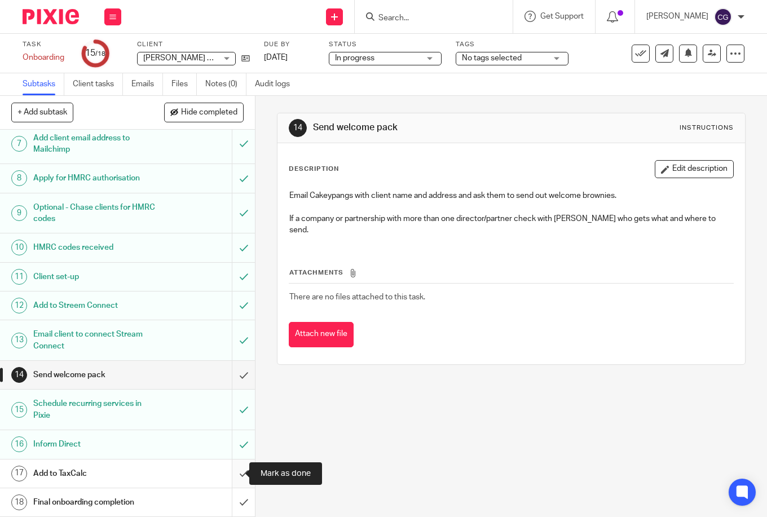
click at [232, 472] on input "submit" at bounding box center [127, 474] width 255 height 28
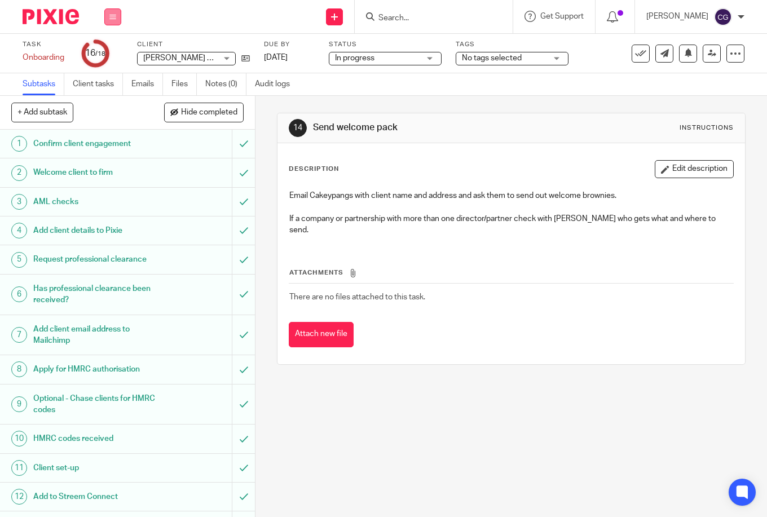
click at [112, 21] on button at bounding box center [112, 16] width 17 height 17
click at [113, 55] on link "Work" at bounding box center [108, 52] width 20 height 8
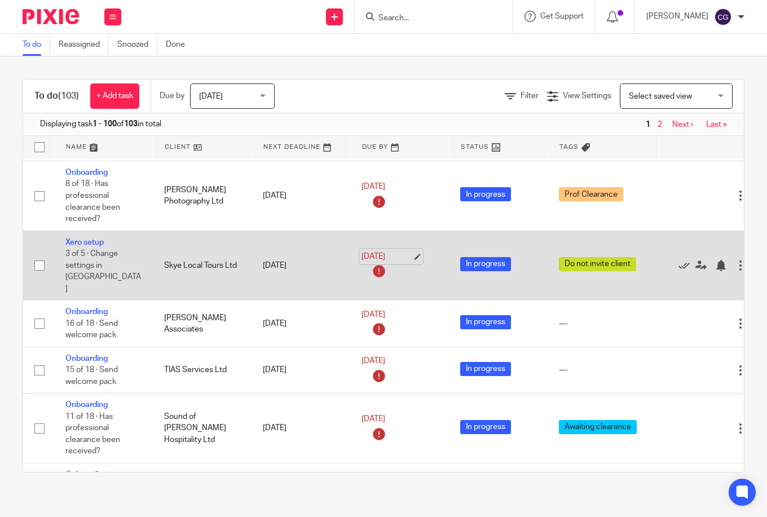
scroll to position [70, 0]
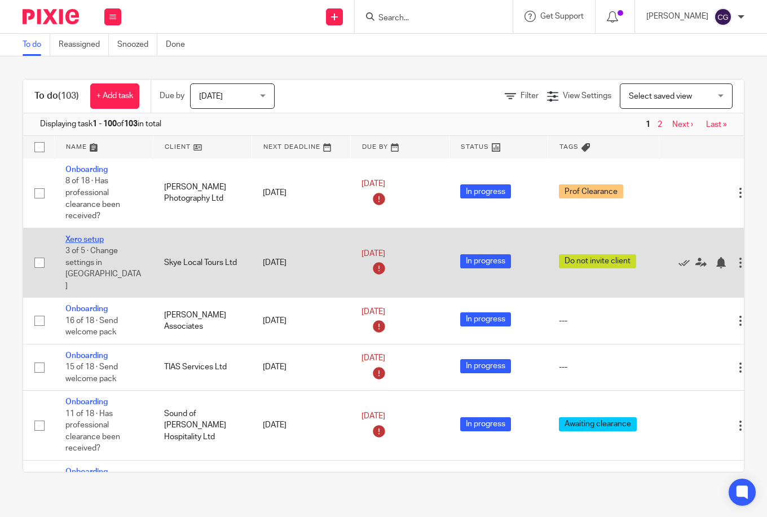
click at [91, 244] on link "Xero setup" at bounding box center [84, 240] width 38 height 8
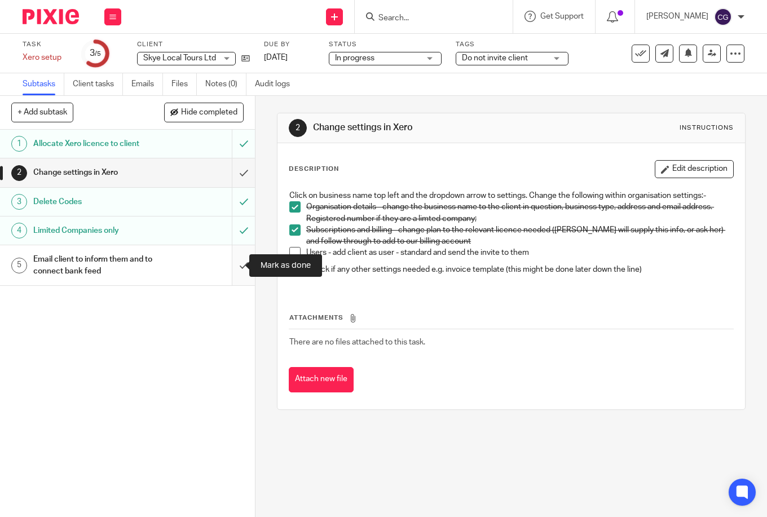
click at [228, 264] on input "submit" at bounding box center [127, 265] width 255 height 40
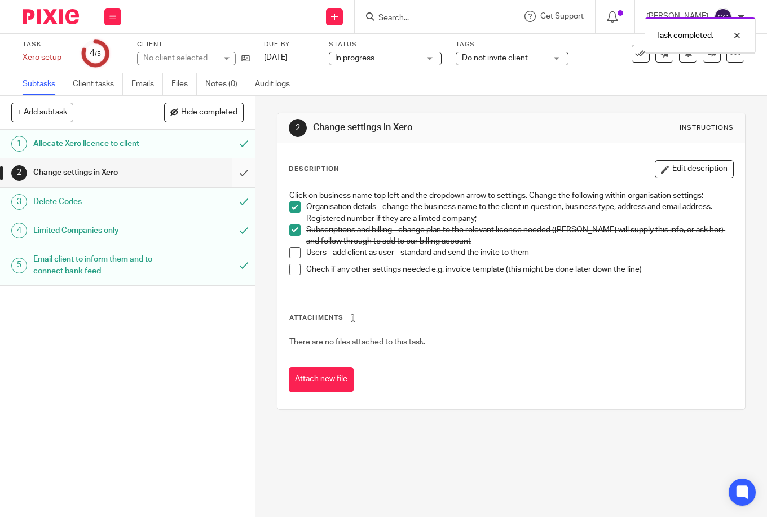
click at [228, 180] on input "submit" at bounding box center [127, 172] width 255 height 28
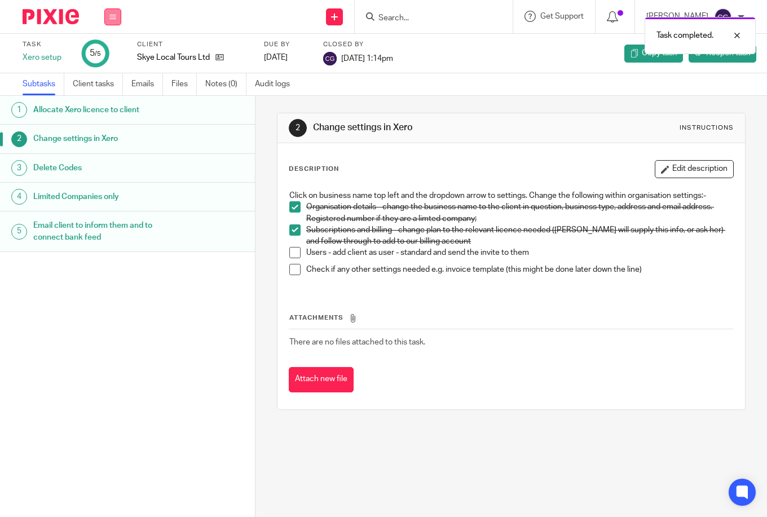
click at [114, 22] on button at bounding box center [112, 16] width 17 height 17
click at [111, 52] on link "Work" at bounding box center [108, 52] width 20 height 8
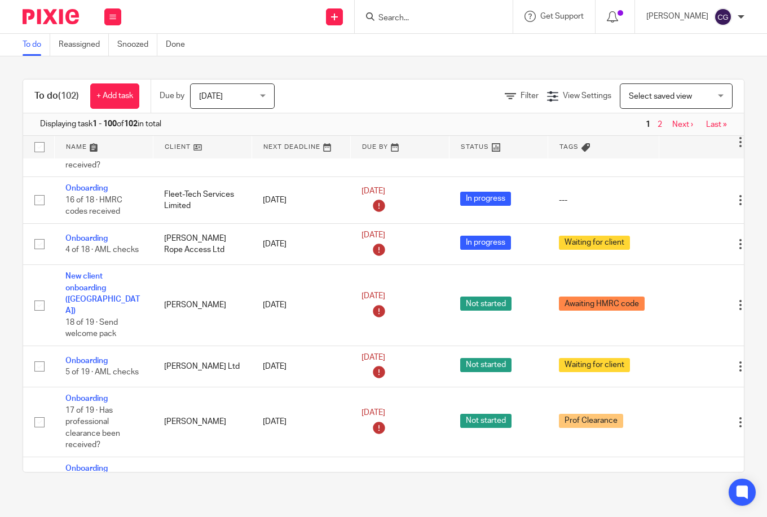
scroll to position [496, 0]
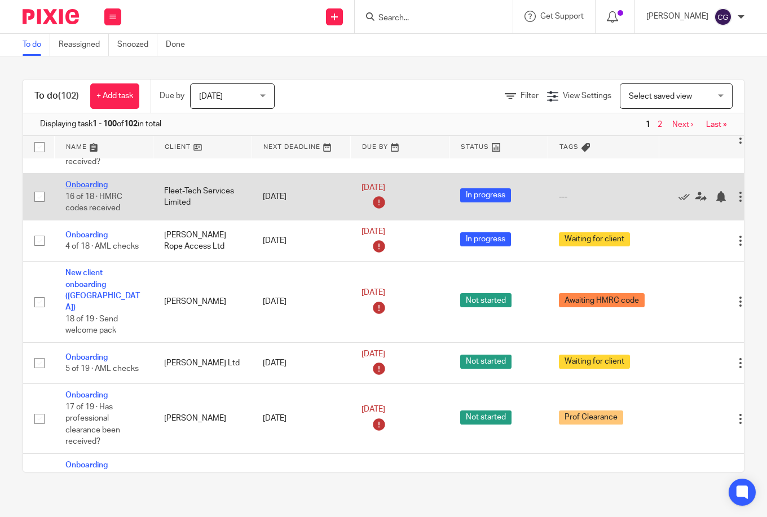
click at [100, 189] on link "Onboarding" at bounding box center [86, 185] width 42 height 8
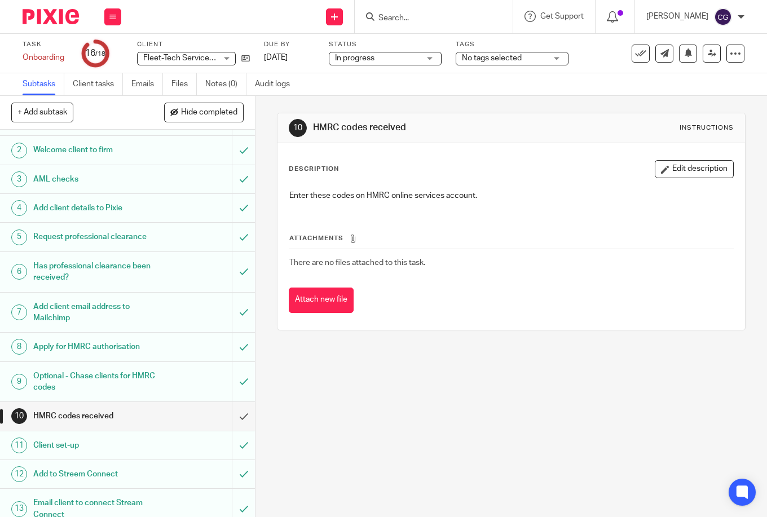
scroll to position [25, 0]
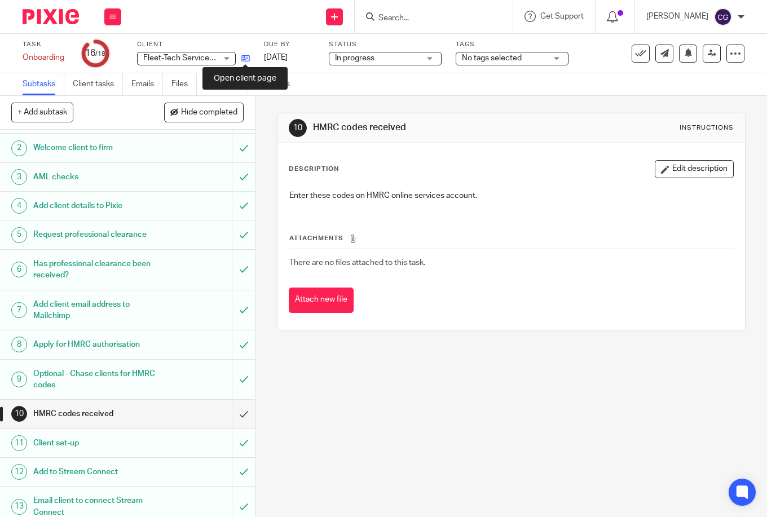
click at [246, 60] on icon at bounding box center [245, 58] width 8 height 8
click at [109, 17] on icon at bounding box center [112, 17] width 7 height 7
click at [114, 50] on link "Work" at bounding box center [108, 52] width 20 height 8
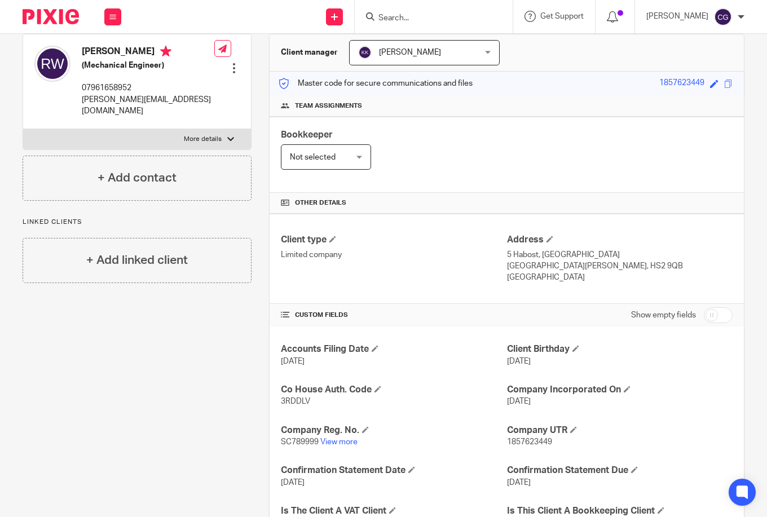
scroll to position [107, 0]
click at [524, 443] on span "1857623449" at bounding box center [529, 442] width 45 height 8
click at [524, 444] on span "1857623449" at bounding box center [529, 442] width 45 height 8
copy span "1857623449"
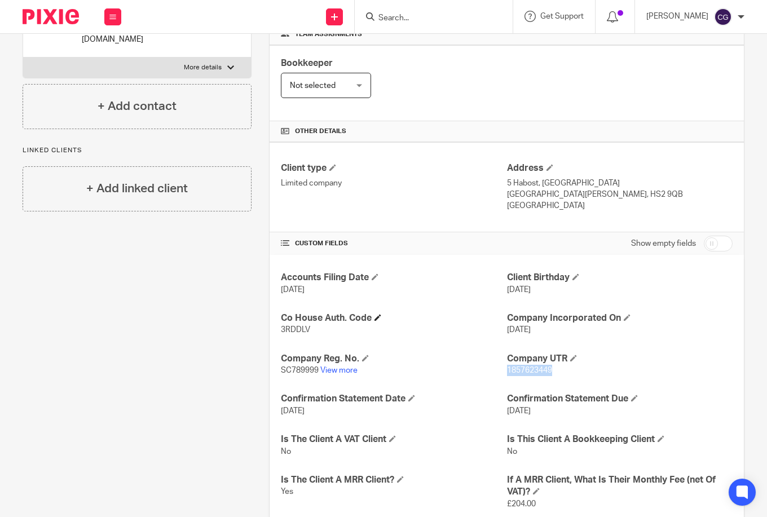
scroll to position [182, 0]
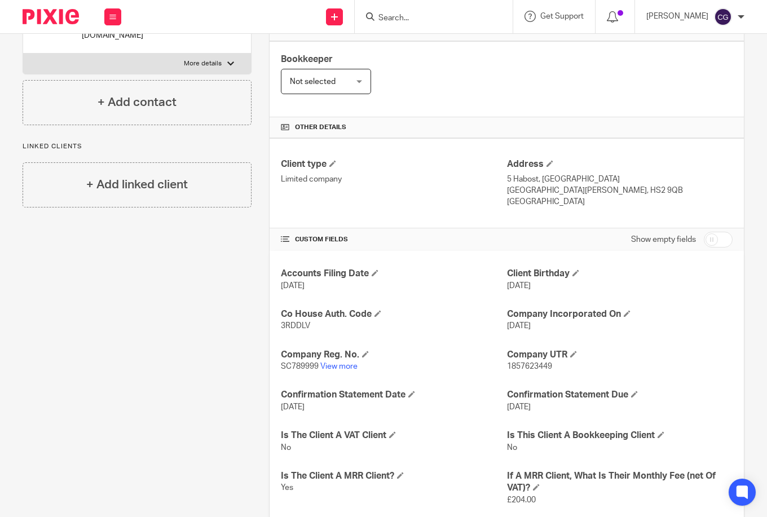
click at [290, 369] on span "SC789999" at bounding box center [300, 367] width 38 height 8
drag, startPoint x: 289, startPoint y: 367, endPoint x: 314, endPoint y: 369, distance: 25.4
click at [314, 369] on span "SC789999" at bounding box center [300, 367] width 38 height 8
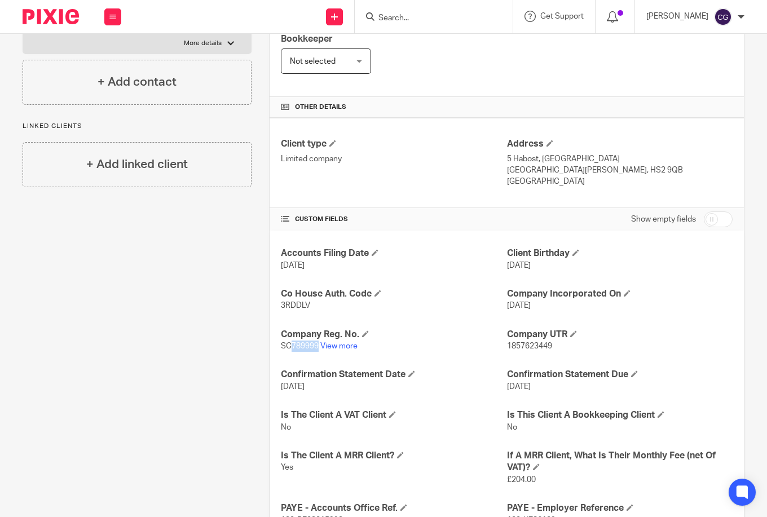
scroll to position [205, 0]
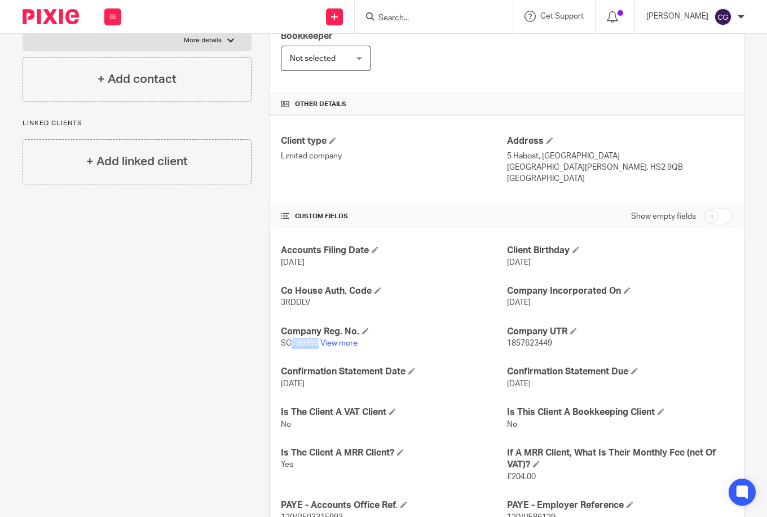
copy span "789999"
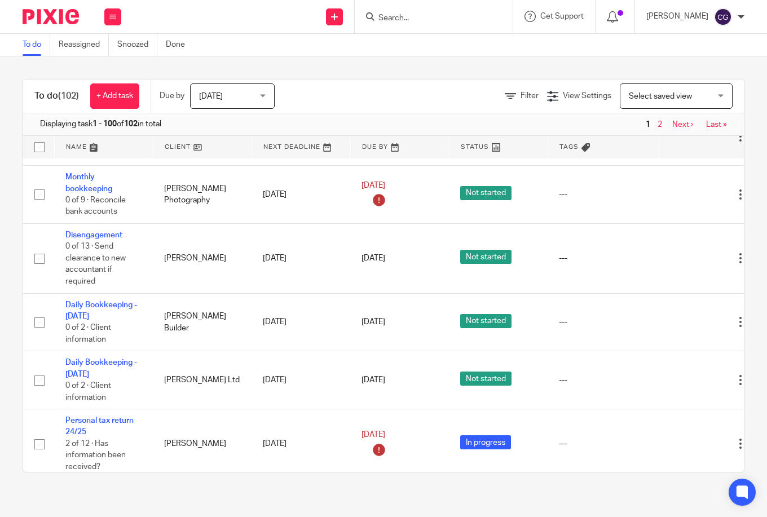
scroll to position [1288, 0]
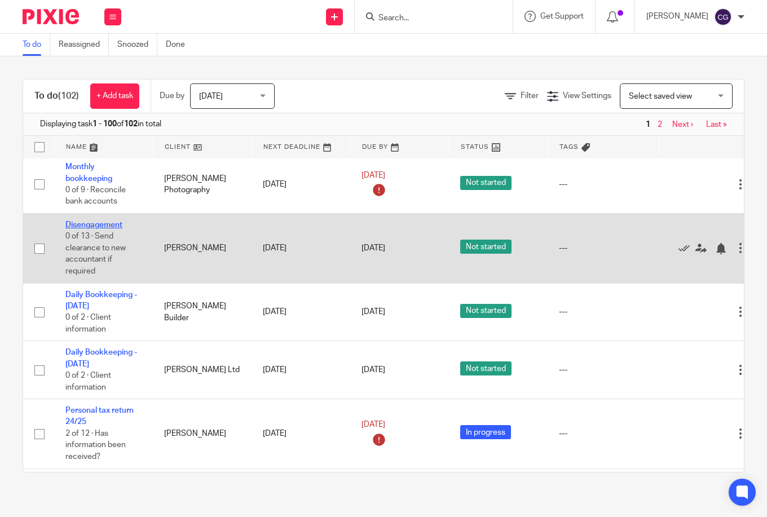
click at [98, 229] on link "Disengagement" at bounding box center [93, 225] width 57 height 8
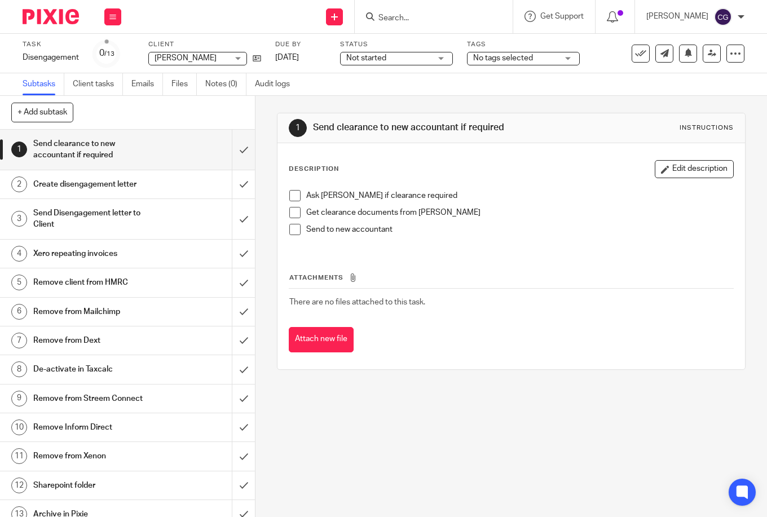
click at [160, 153] on div "Send clearance to new accountant if required" at bounding box center [127, 149] width 188 height 29
click at [235, 148] on input "submit" at bounding box center [127, 150] width 255 height 40
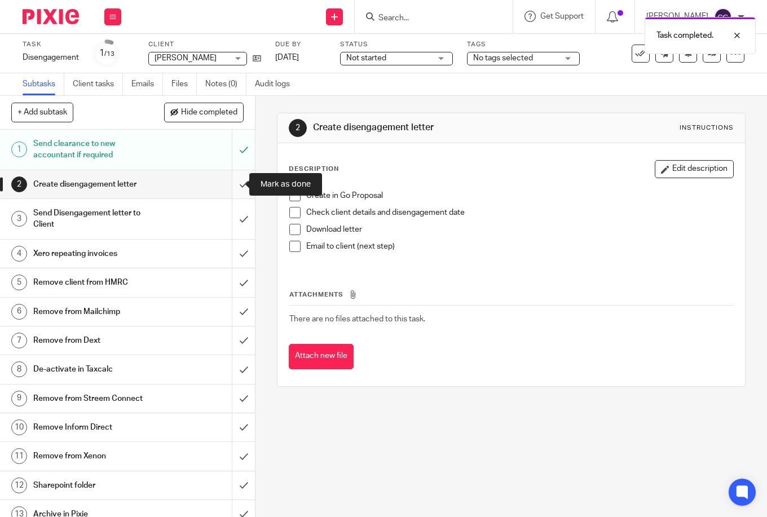
click at [237, 188] on input "submit" at bounding box center [127, 184] width 255 height 28
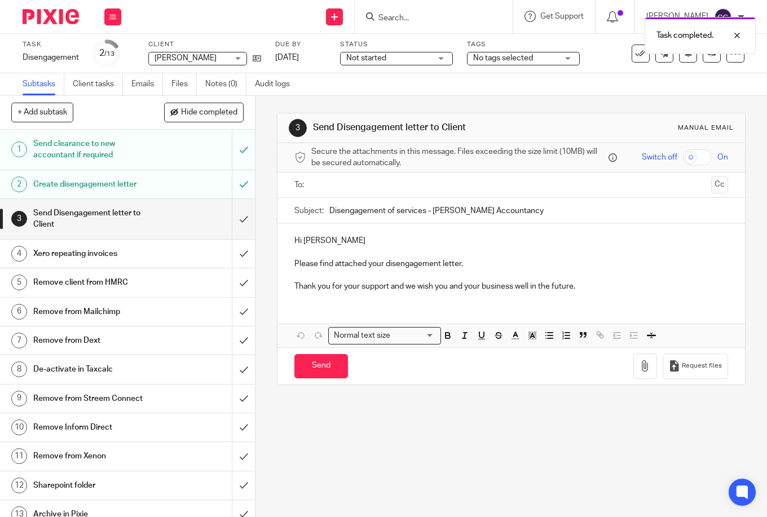
click at [364, 191] on input "text" at bounding box center [510, 185] width 391 height 13
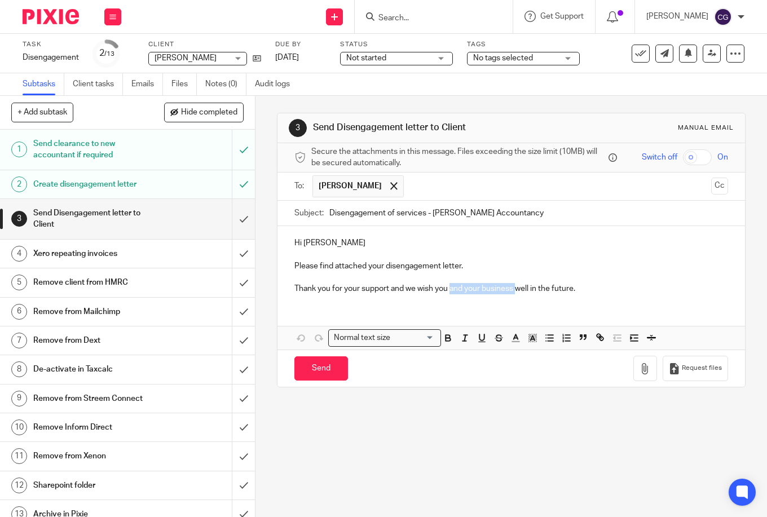
drag, startPoint x: 450, startPoint y: 289, endPoint x: 514, endPoint y: 291, distance: 64.3
click at [514, 291] on p "Thank you for your support and we wish you and your business well in the future." at bounding box center [511, 288] width 434 height 11
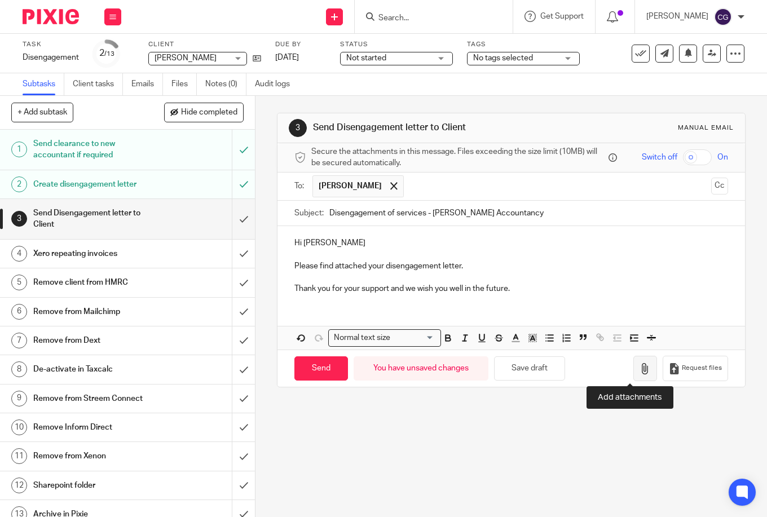
click at [639, 368] on icon "button" at bounding box center [644, 368] width 11 height 11
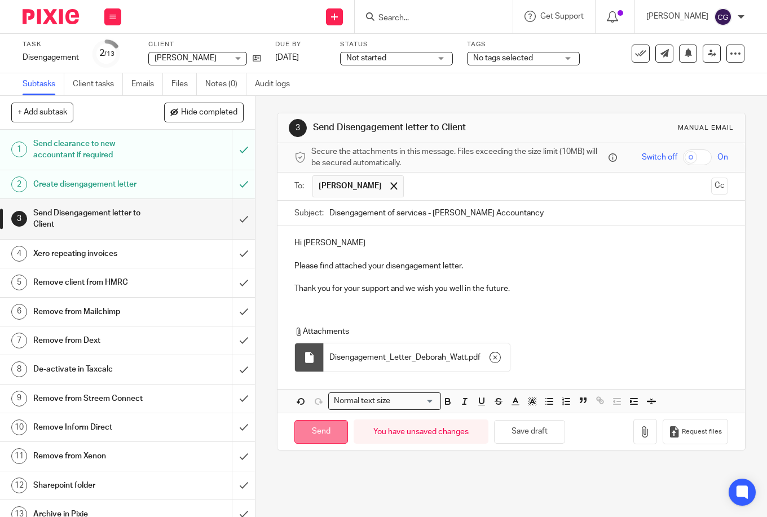
click at [316, 430] on input "Send" at bounding box center [321, 432] width 54 height 24
type input "Sent"
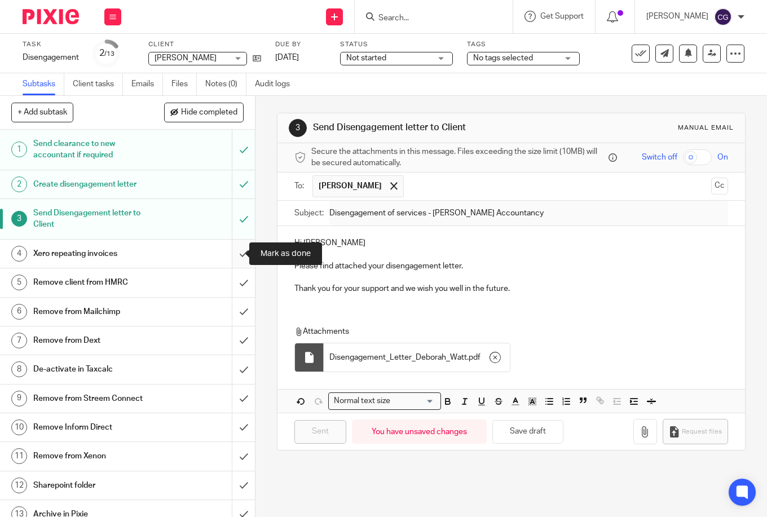
click at [229, 255] on input "submit" at bounding box center [127, 254] width 255 height 28
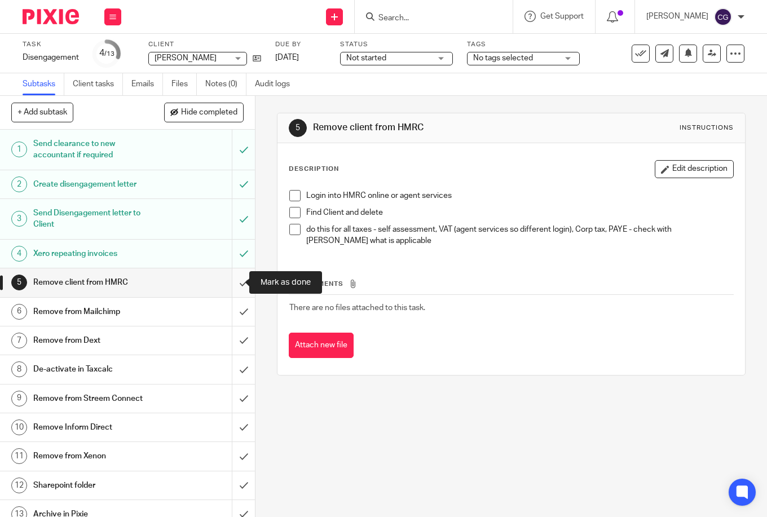
click at [229, 280] on input "submit" at bounding box center [127, 282] width 255 height 28
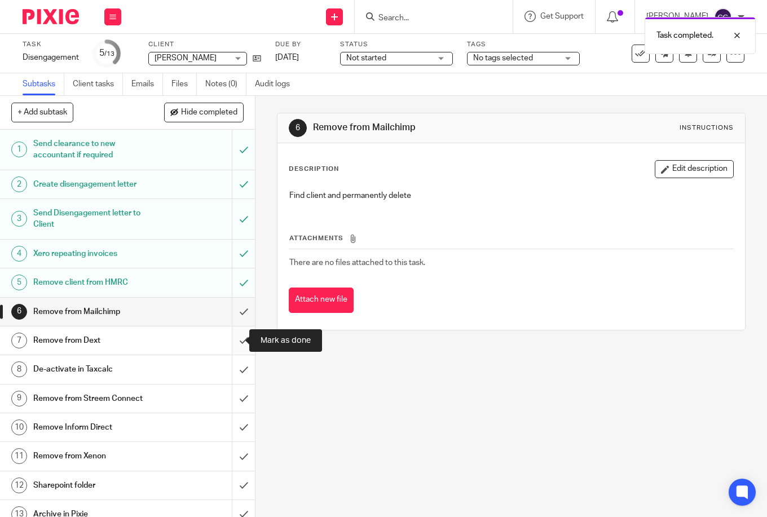
click at [226, 338] on input "submit" at bounding box center [127, 340] width 255 height 28
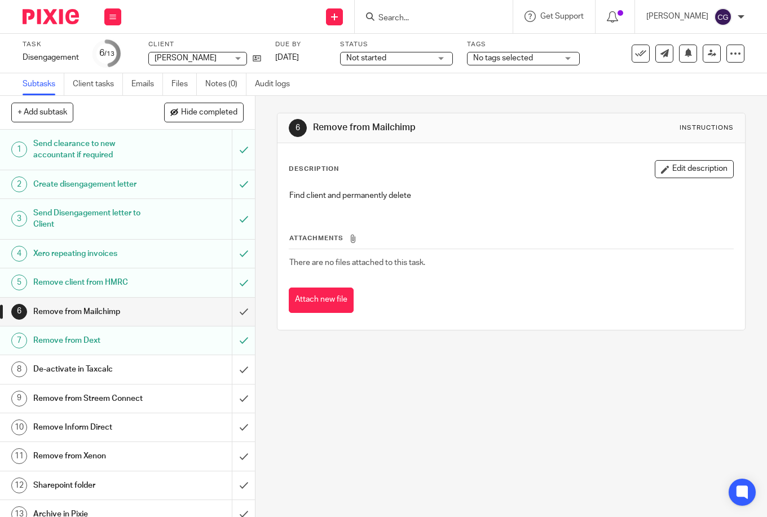
click at [68, 372] on h1 "De-activate in Taxcalc" at bounding box center [95, 369] width 125 height 17
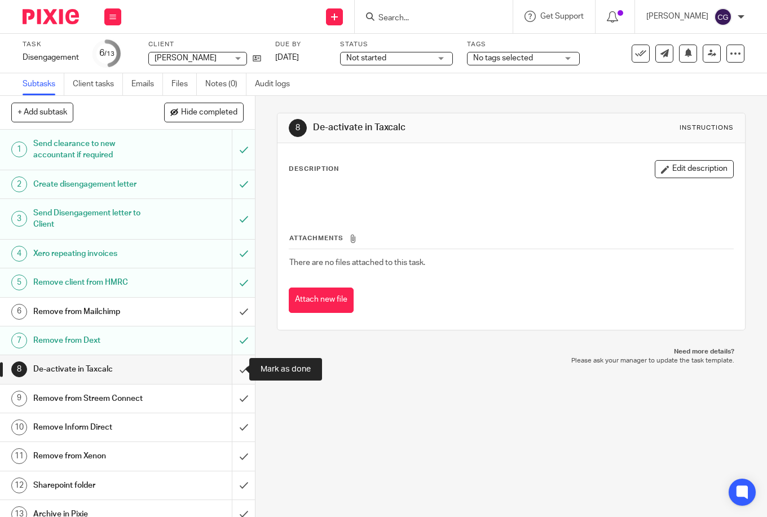
click at [230, 371] on input "submit" at bounding box center [127, 369] width 255 height 28
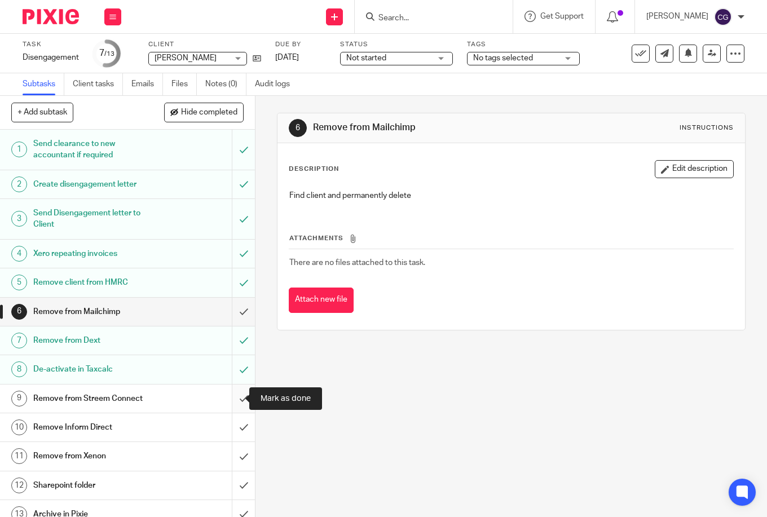
click at [231, 396] on input "submit" at bounding box center [127, 399] width 255 height 28
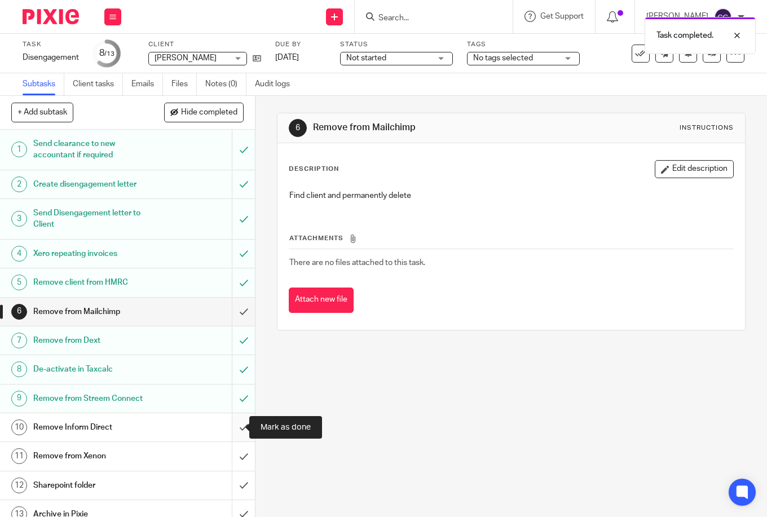
click at [233, 430] on input "submit" at bounding box center [127, 427] width 255 height 28
click at [232, 458] on input "submit" at bounding box center [127, 456] width 255 height 28
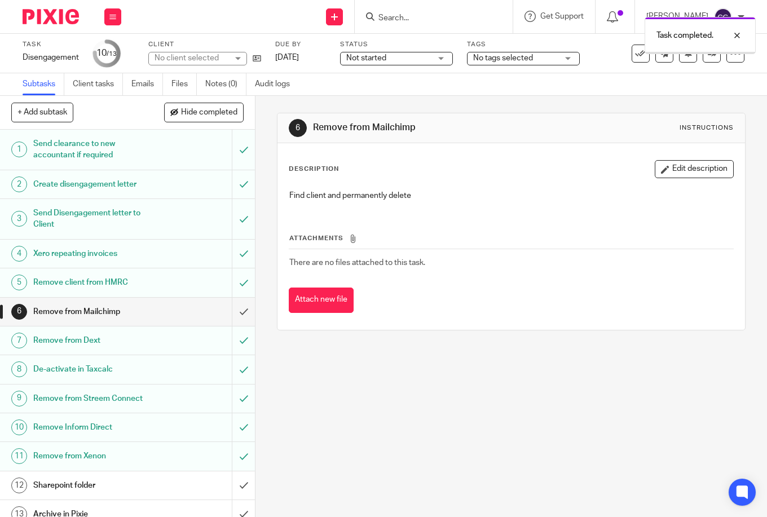
scroll to position [12, 0]
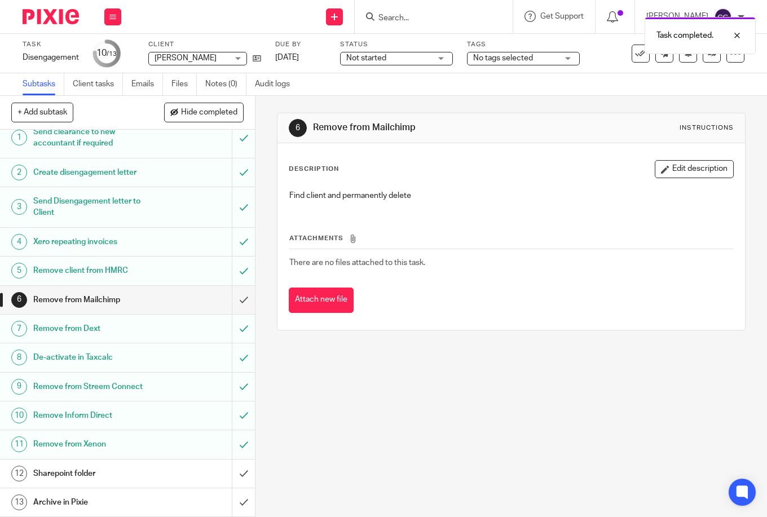
click at [144, 470] on h1 "Sharepoint folder" at bounding box center [95, 473] width 125 height 17
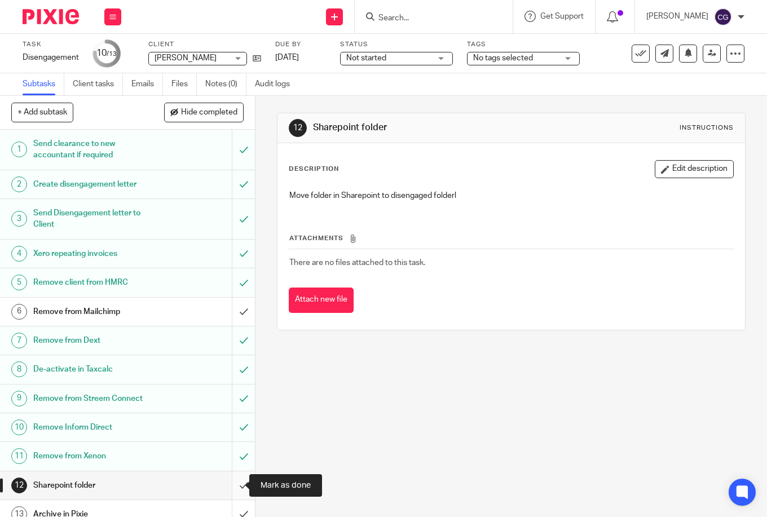
click at [232, 485] on input "submit" at bounding box center [127, 485] width 255 height 28
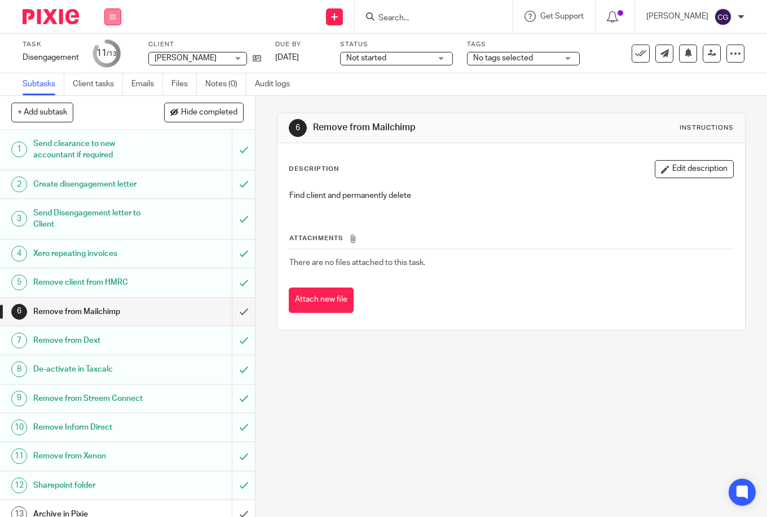
click at [115, 19] on icon at bounding box center [112, 17] width 7 height 7
click at [113, 50] on link "Work" at bounding box center [108, 52] width 20 height 8
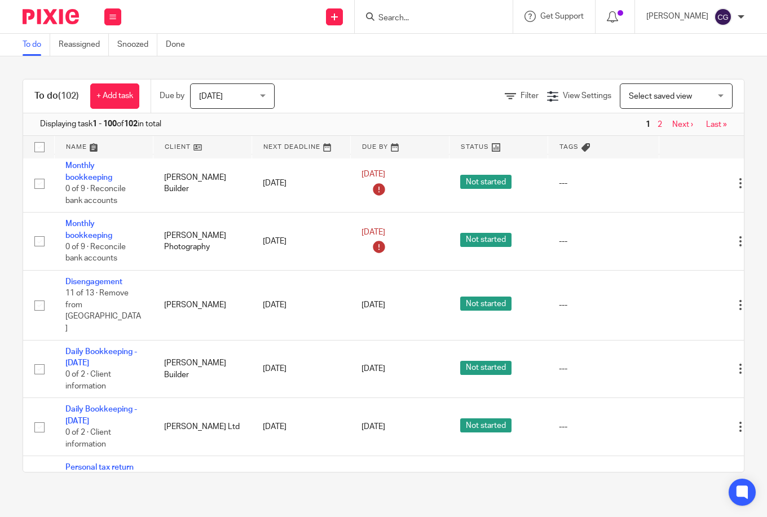
scroll to position [1232, 0]
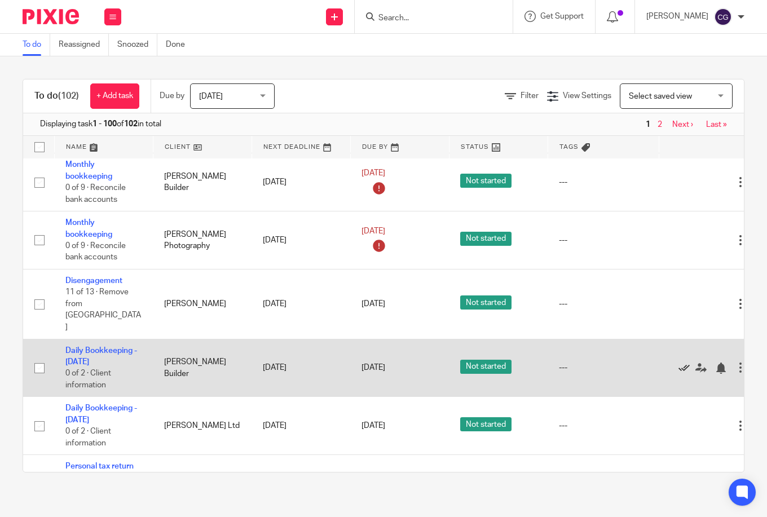
click at [687, 363] on icon at bounding box center [683, 368] width 11 height 11
